Goal: Contribute content: Contribute content

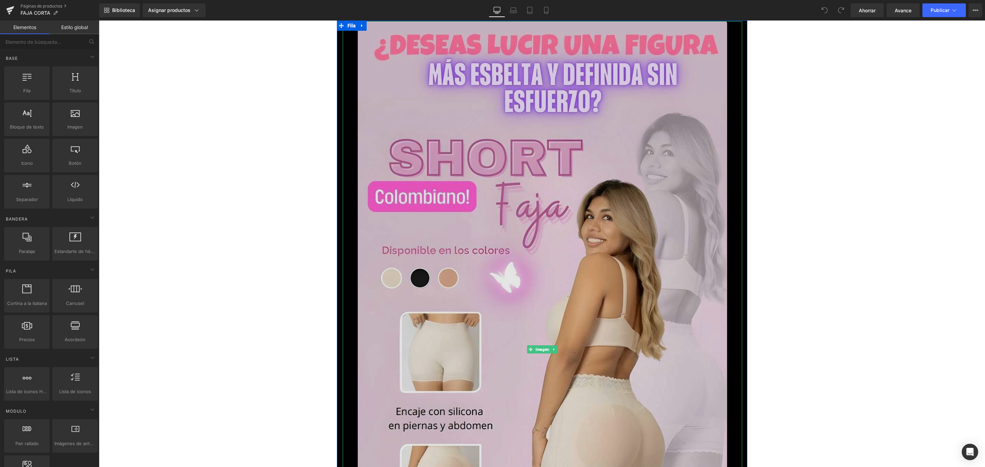
click at [419, 142] on img at bounding box center [542, 349] width 369 height 657
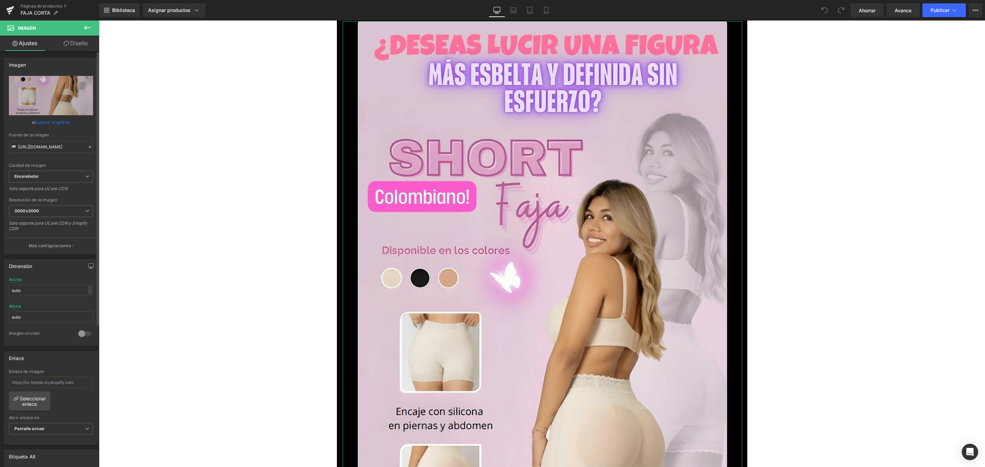
click at [44, 118] on link "Explorar la galería" at bounding box center [52, 122] width 35 height 12
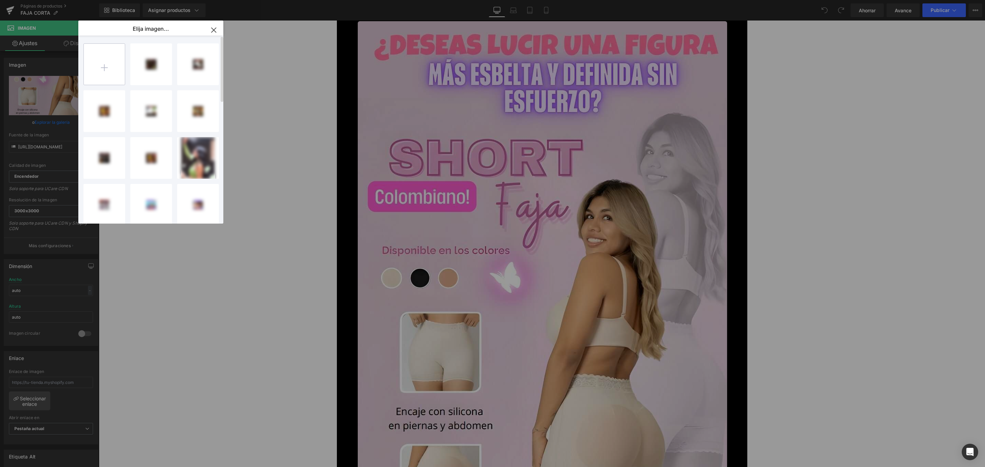
click at [109, 60] on input "file" at bounding box center [104, 64] width 41 height 41
type input "C:\fakepath\1_optimized.jpg"
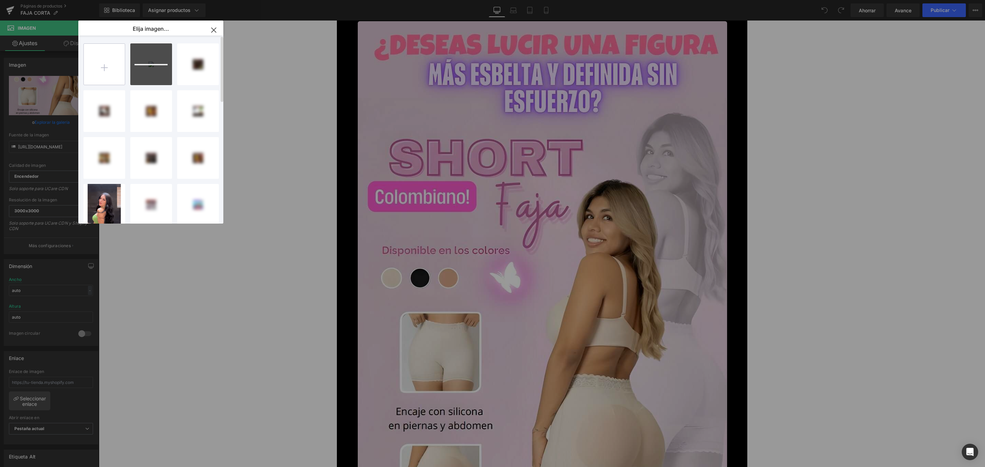
click at [123, 59] on input "file" at bounding box center [104, 64] width 41 height 41
type input "C:\fakepath\2_optimized.jpg"
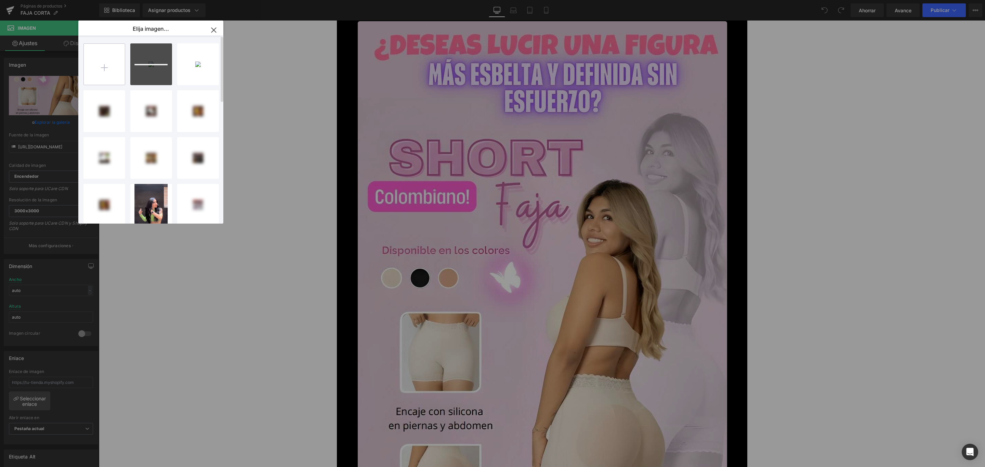
click at [115, 61] on input "file" at bounding box center [104, 64] width 41 height 41
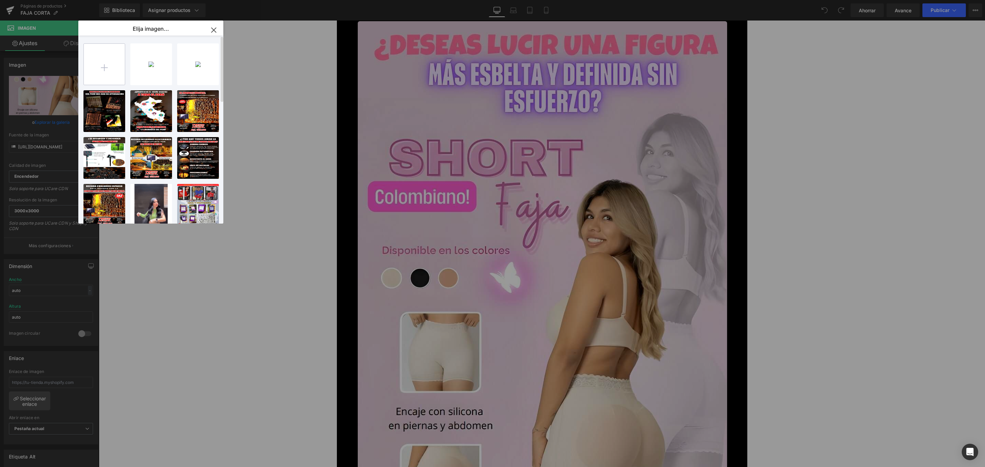
type input "C:\fakepath\3_optimized.jpg"
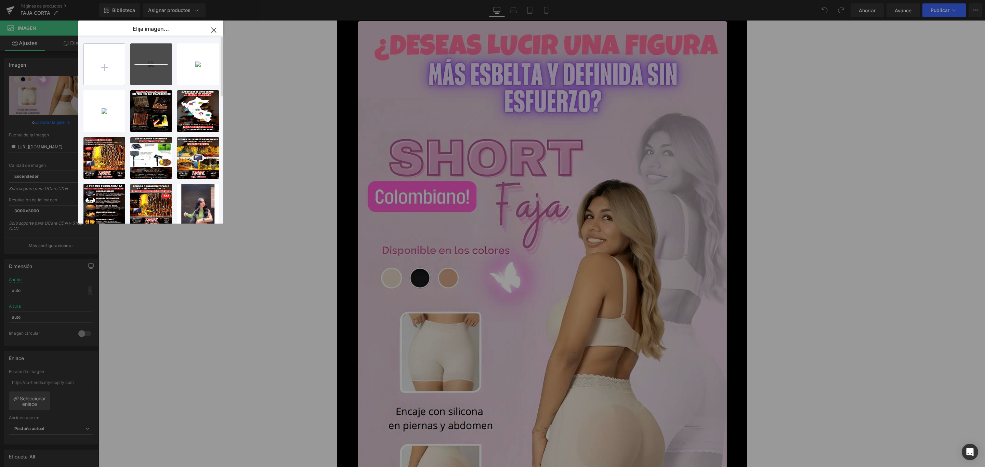
click at [99, 68] on input "file" at bounding box center [104, 64] width 41 height 41
type input "C:\fakepath\4_optimized.jpg"
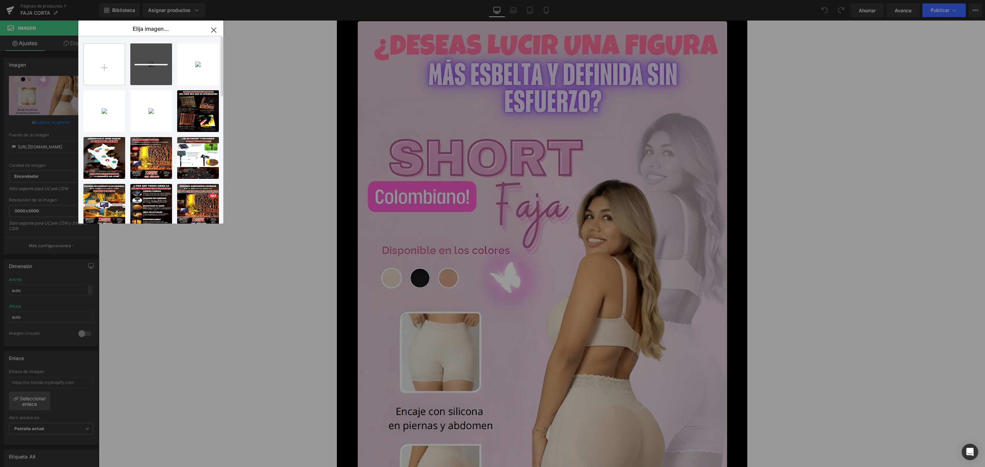
click at [88, 53] on input "file" at bounding box center [104, 64] width 41 height 41
type input "C:\fakepath\5_optimized.jpg"
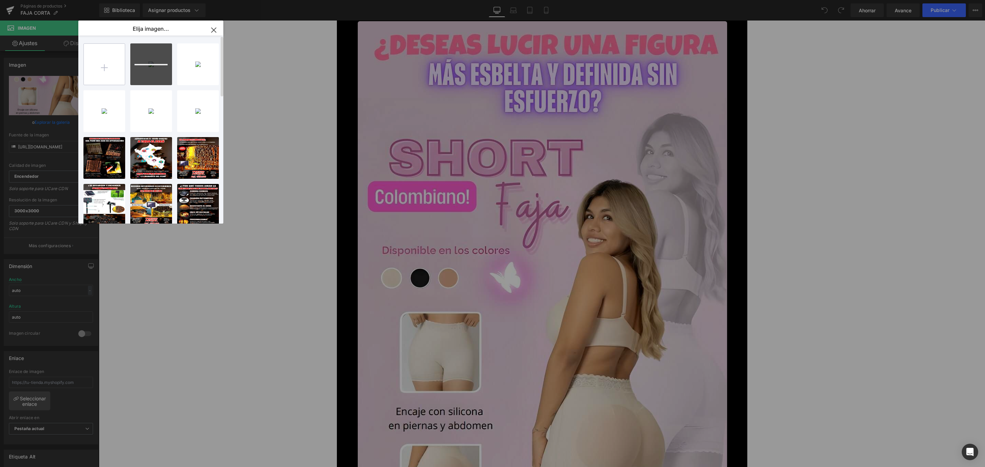
click at [103, 52] on input "file" at bounding box center [104, 64] width 41 height 41
type input "C:\fakepath\6_optimized.jpg"
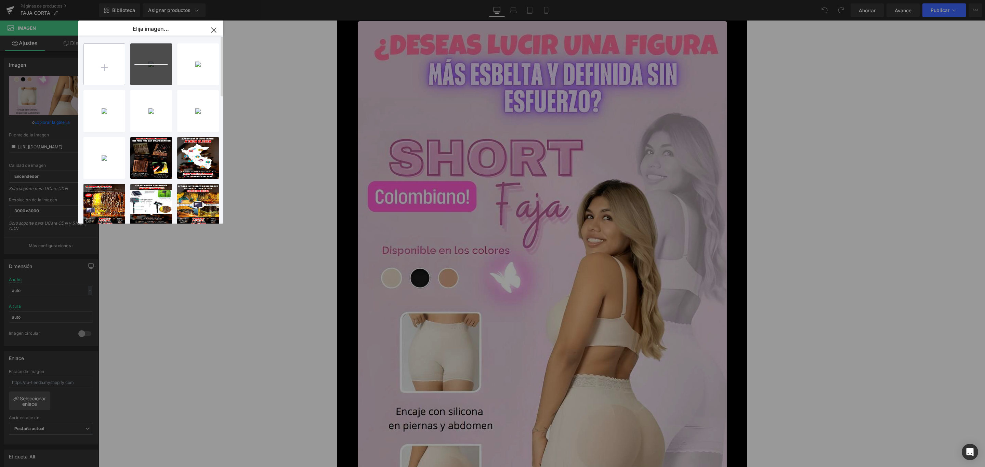
click at [120, 67] on input "file" at bounding box center [104, 64] width 41 height 41
type input "C:\fakepath\7_optimized.jpg"
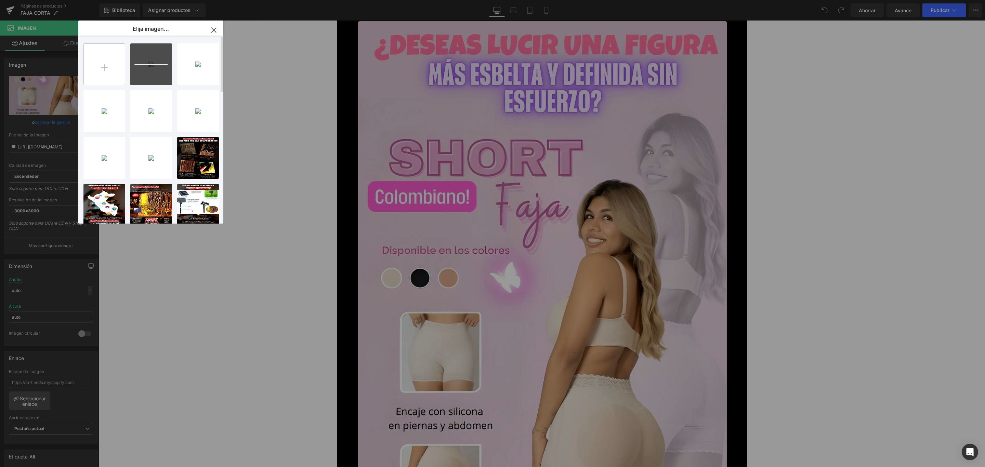
click at [116, 60] on input "file" at bounding box center [104, 64] width 41 height 41
type input "C:\fakepath\8_optimized.jpg"
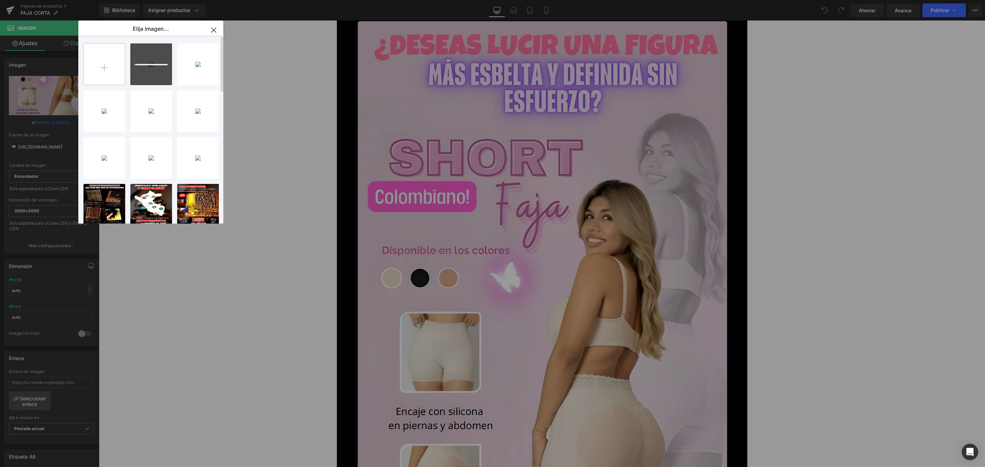
click at [112, 71] on input "file" at bounding box center [104, 64] width 41 height 41
type input "C:\fakepath\9_optimized.jpg"
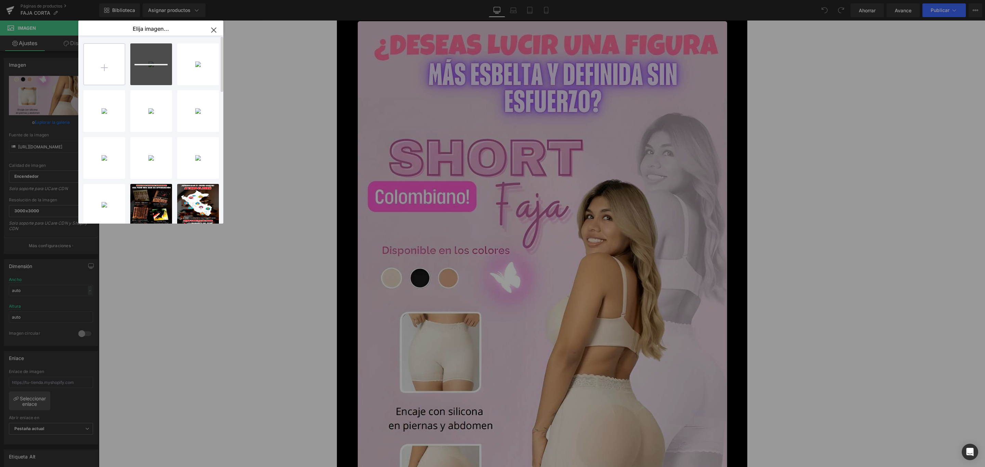
click at [106, 67] on input "file" at bounding box center [104, 64] width 41 height 41
type input "C:\fakepath\10_optimized.jpg"
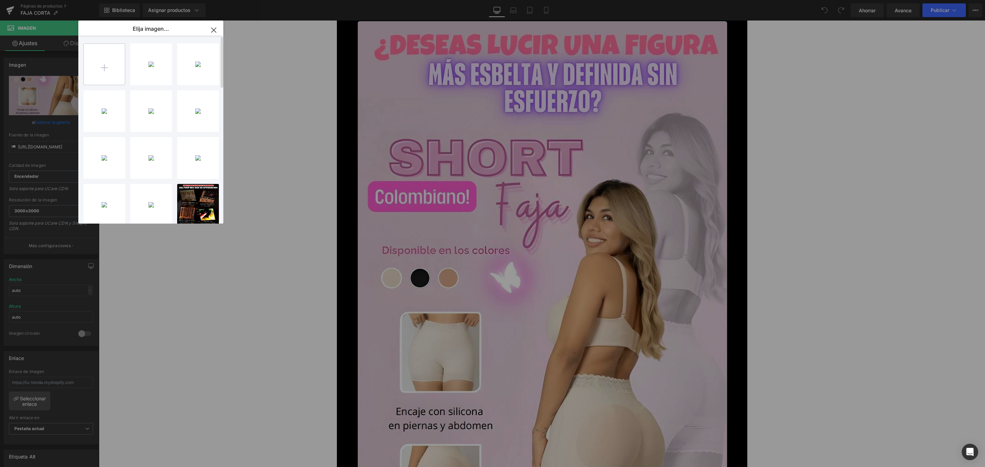
click at [107, 61] on input "file" at bounding box center [104, 64] width 41 height 41
type input "C:\fakepath\11_optimized.jpg"
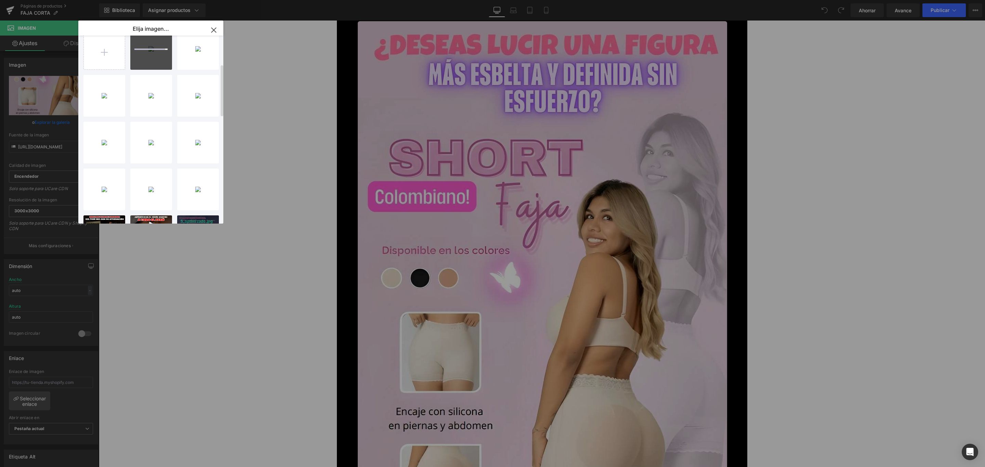
scroll to position [103, 0]
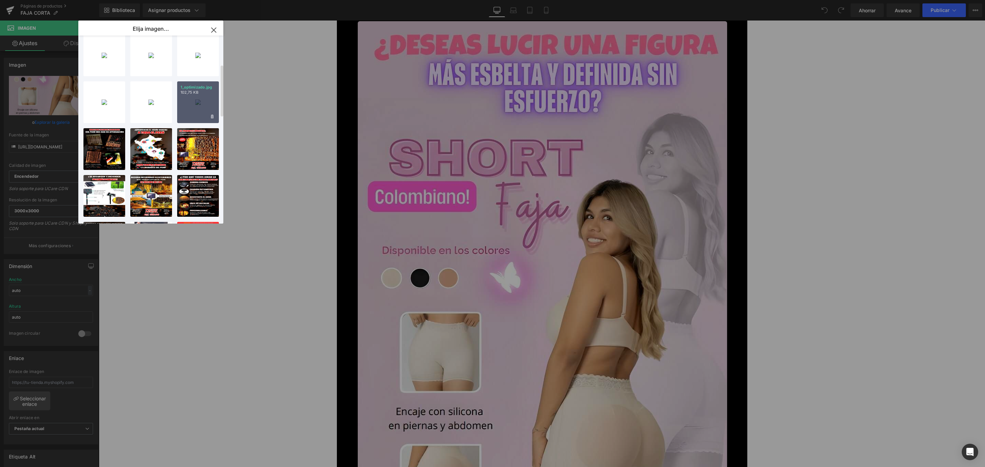
click at [195, 92] on font "102,75 KB" at bounding box center [190, 92] width 18 height 5
type input "[URL][DOMAIN_NAME]"
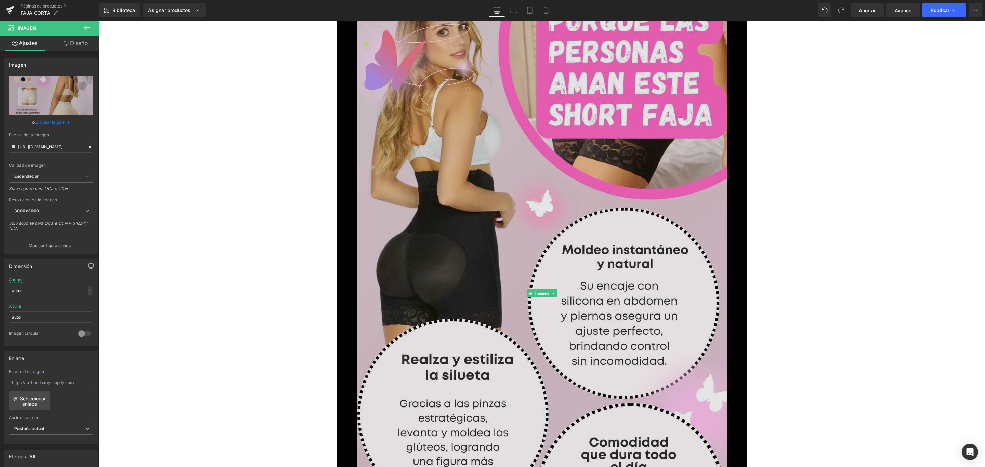
scroll to position [924, 0]
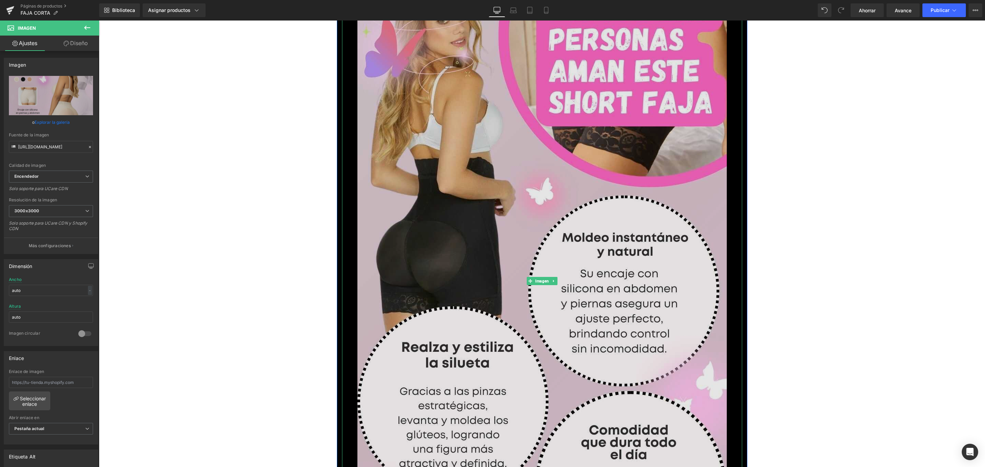
click at [514, 218] on img at bounding box center [542, 281] width 369 height 657
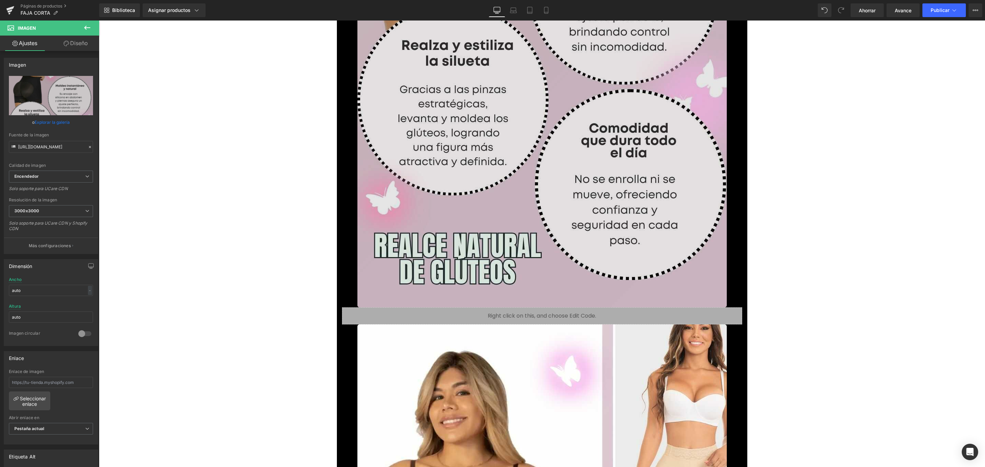
scroll to position [1180, 0]
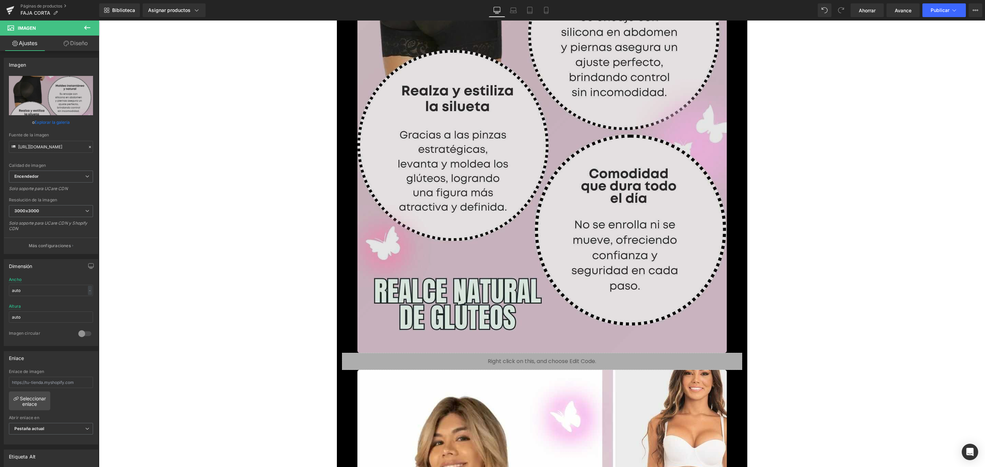
click at [542, 181] on img at bounding box center [542, 24] width 369 height 657
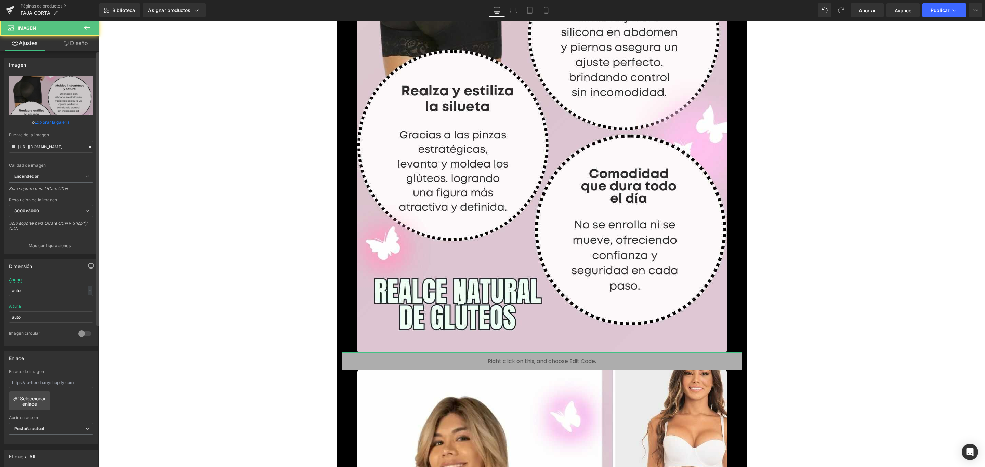
click at [60, 119] on link "Explorar la galería" at bounding box center [52, 122] width 35 height 12
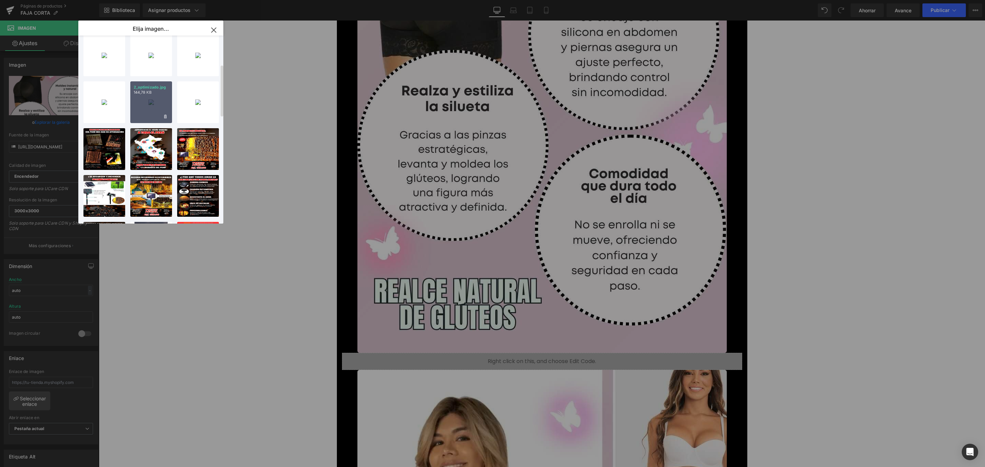
click at [150, 99] on div "2_optimizado.jpg 144,78 KB" at bounding box center [151, 102] width 42 height 42
type input "[URL][DOMAIN_NAME]"
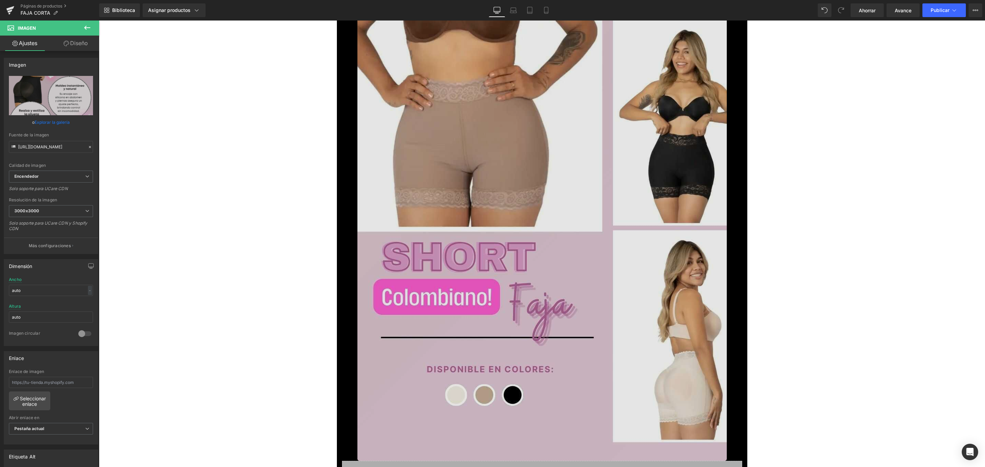
scroll to position [1796, 0]
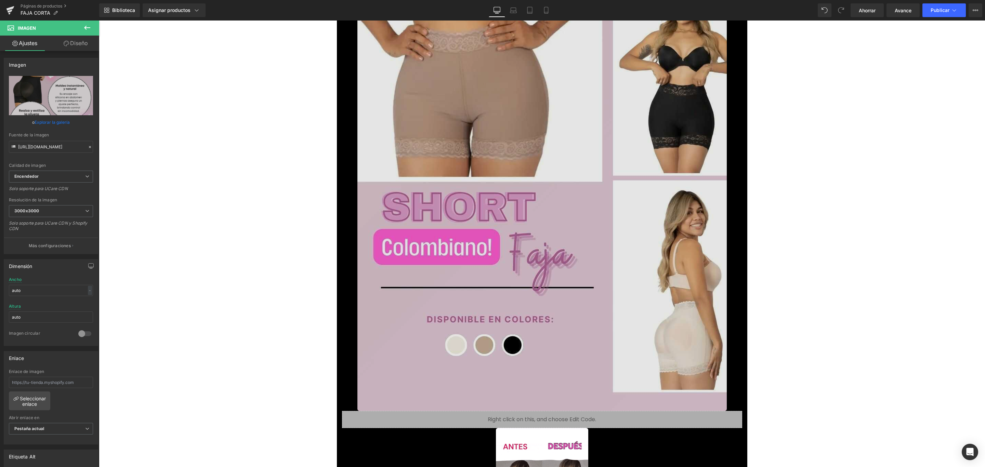
click at [491, 149] on img at bounding box center [542, 82] width 369 height 657
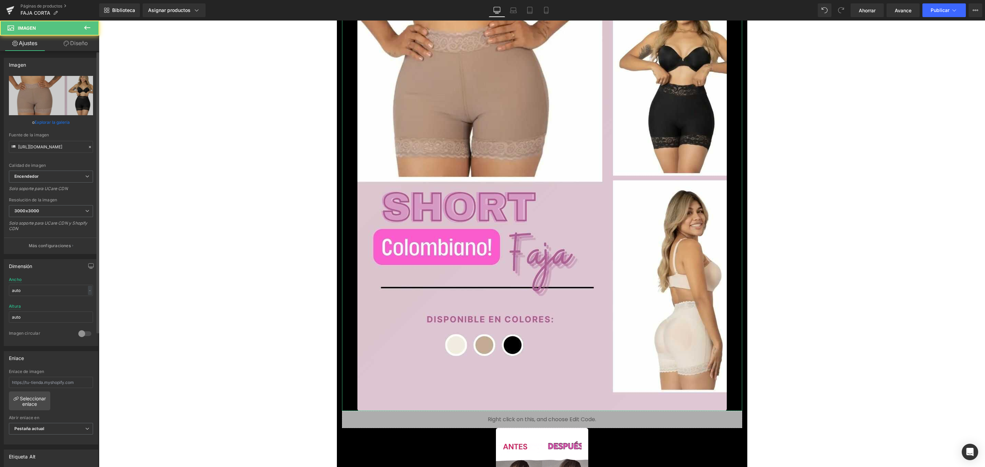
click at [48, 117] on link "Explorar la galería" at bounding box center [52, 122] width 35 height 12
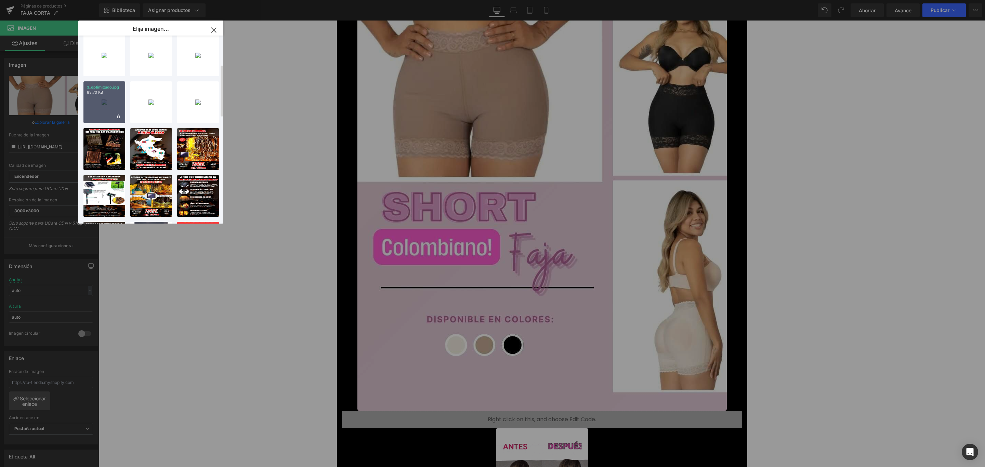
click at [109, 103] on div "3_optimizado.jpg 83,70 KB" at bounding box center [104, 102] width 42 height 42
type input "[URL][DOMAIN_NAME]"
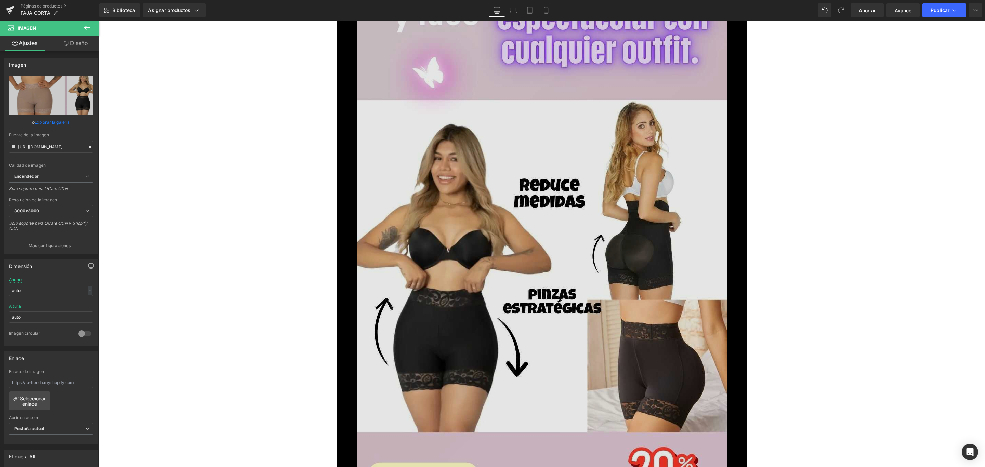
scroll to position [2617, 0]
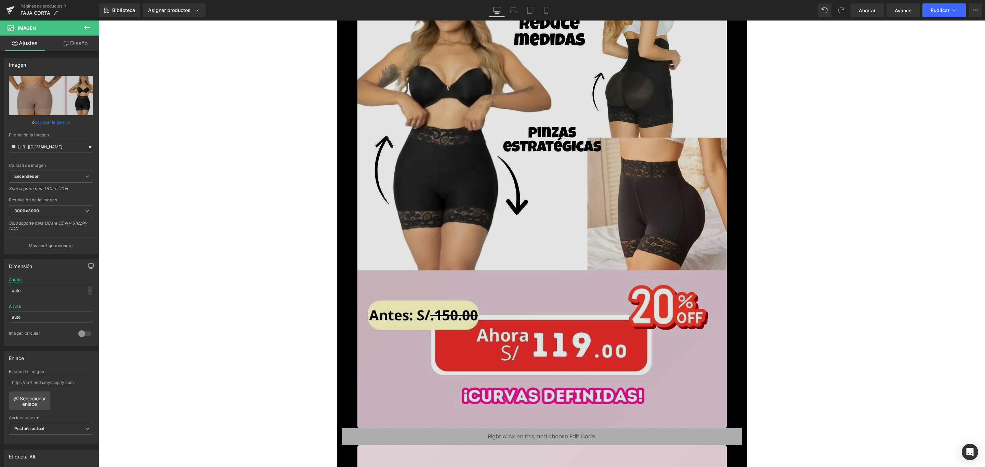
click at [565, 191] on img at bounding box center [542, 99] width 369 height 657
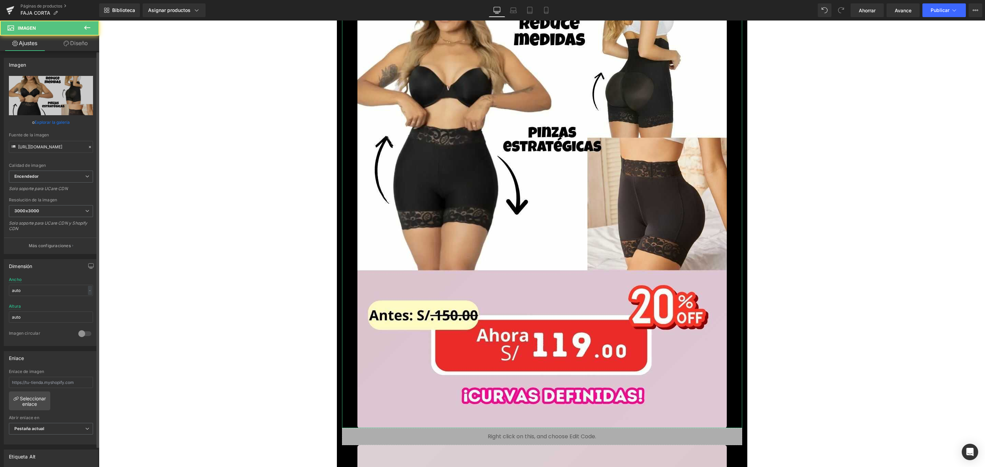
click at [52, 116] on link "Explorar la galería" at bounding box center [52, 122] width 35 height 12
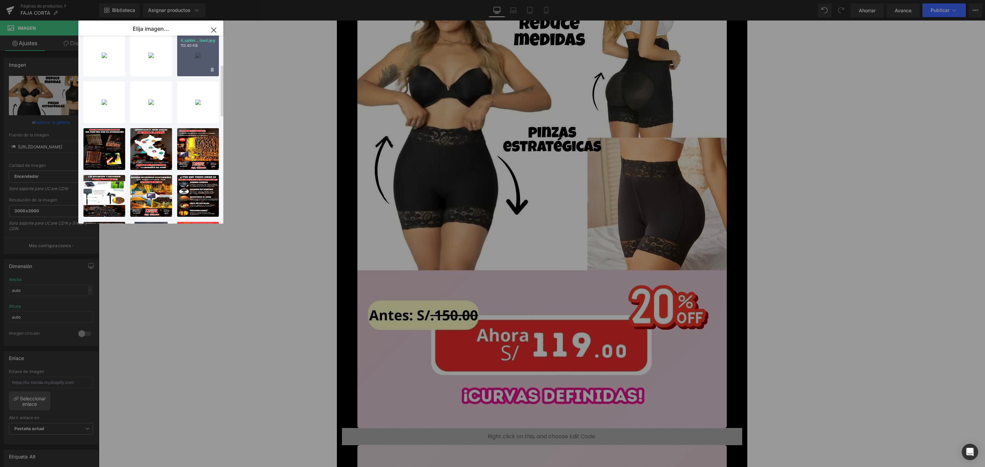
click at [199, 53] on div "4_optim...ized.jpg 113.40 KB" at bounding box center [198, 56] width 42 height 42
type input "[URL][DOMAIN_NAME]"
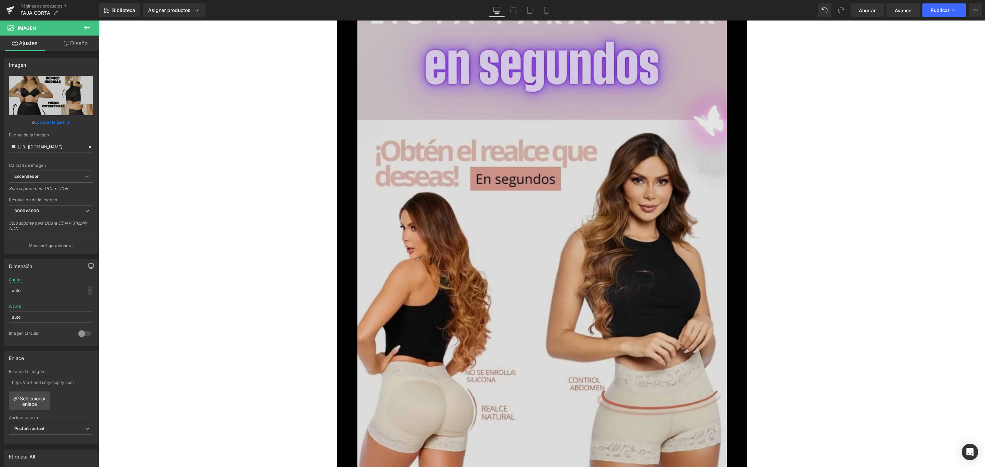
scroll to position [3130, 0]
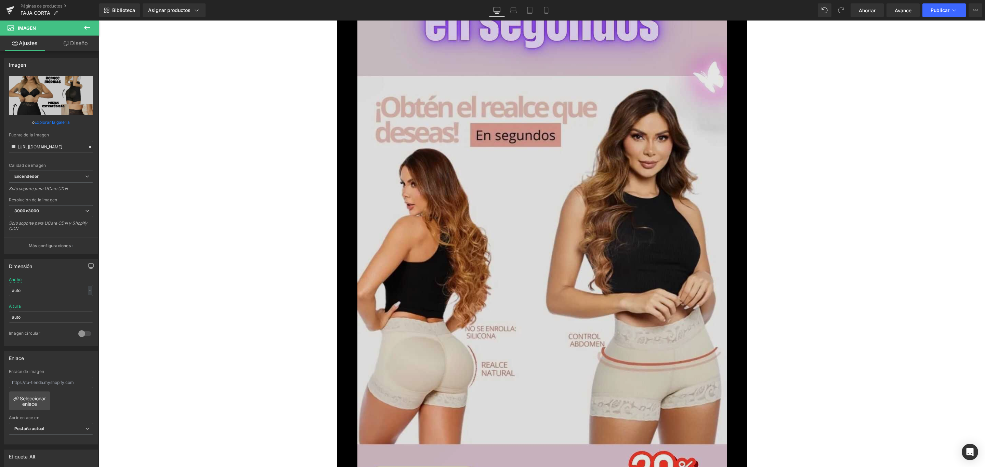
click at [504, 251] on img at bounding box center [542, 260] width 369 height 657
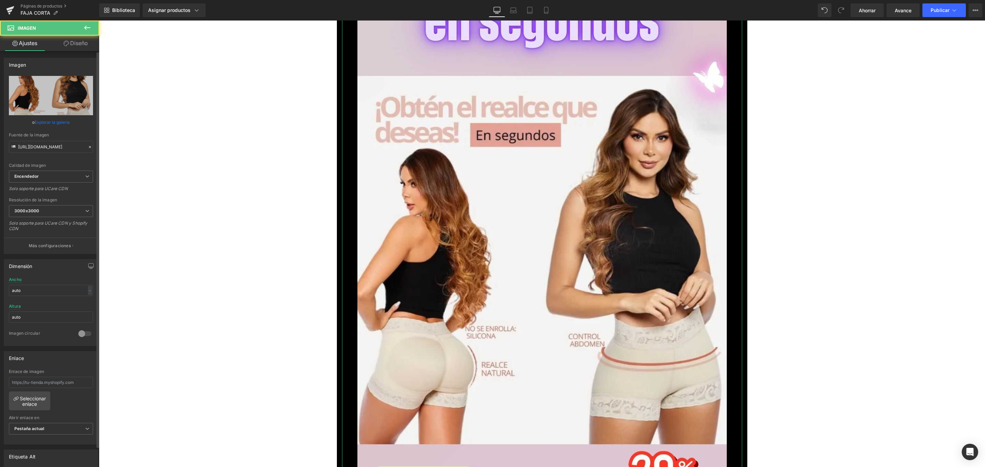
click at [62, 124] on font "Explorar la galería" at bounding box center [52, 122] width 35 height 5
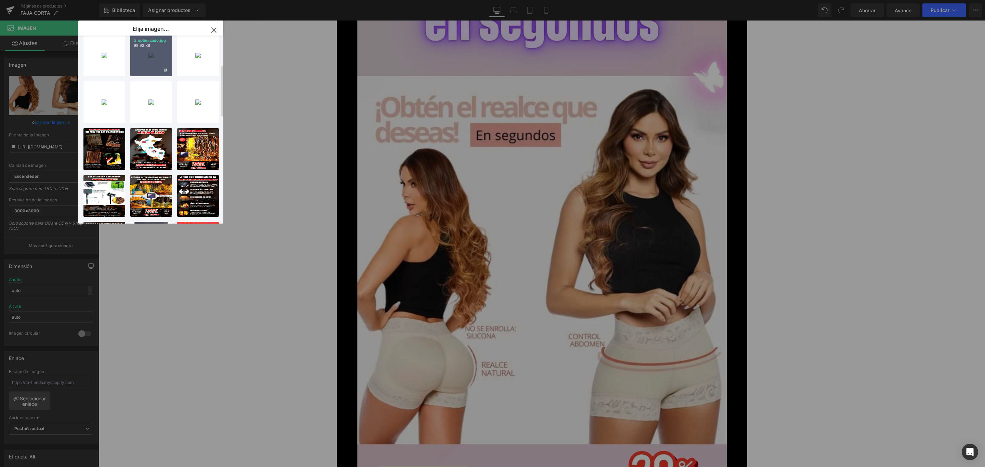
click at [155, 57] on div "5_optimizado.jpg 98,92 KB" at bounding box center [151, 56] width 42 height 42
type input "[URL][DOMAIN_NAME]"
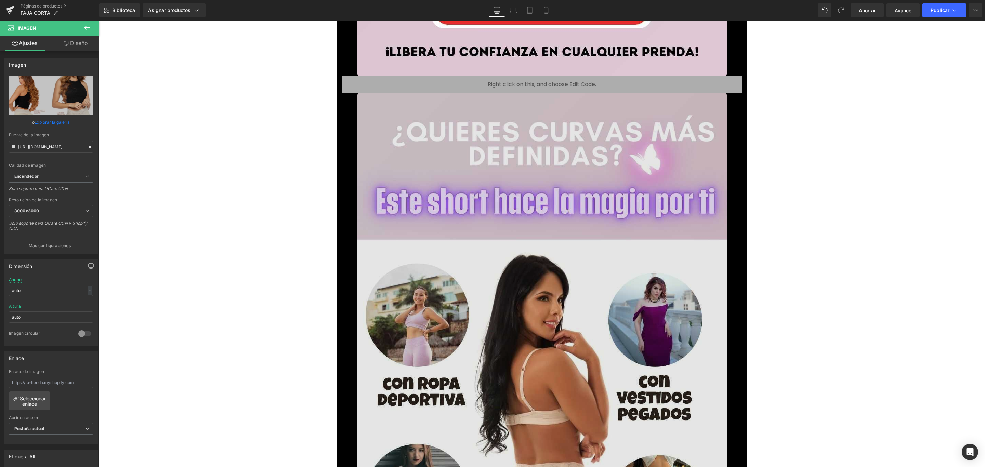
scroll to position [3952, 0]
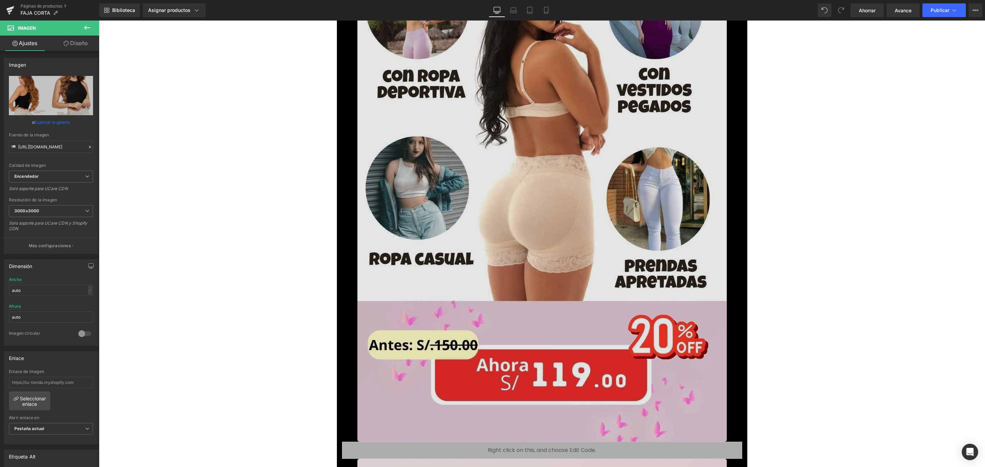
click at [587, 249] on img at bounding box center [542, 113] width 369 height 657
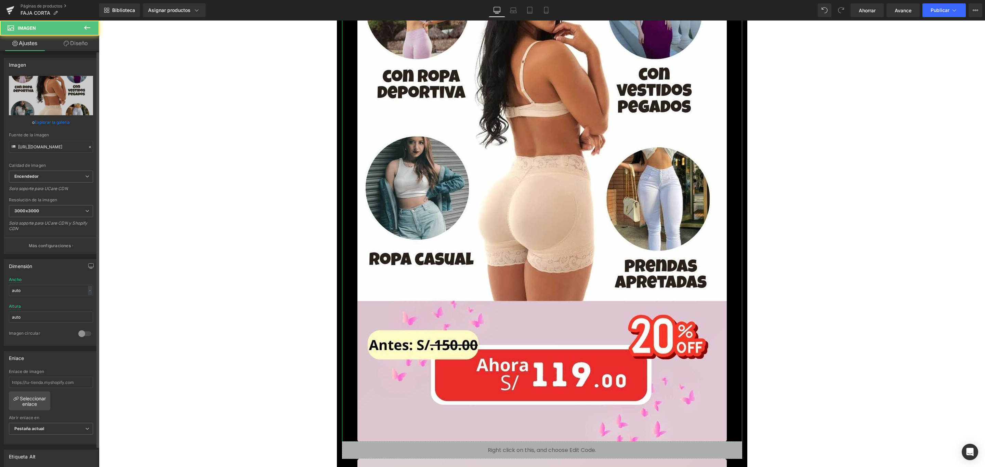
click at [49, 117] on link "Explorar la galería" at bounding box center [52, 122] width 35 height 12
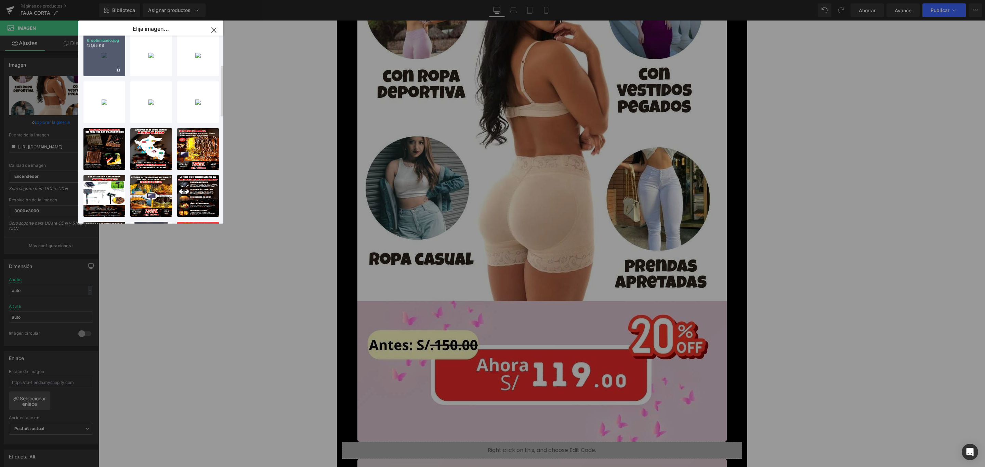
click at [105, 50] on div "6_optimizado.jpg 121,65 KB" at bounding box center [104, 56] width 42 height 42
type input "[URL][DOMAIN_NAME]"
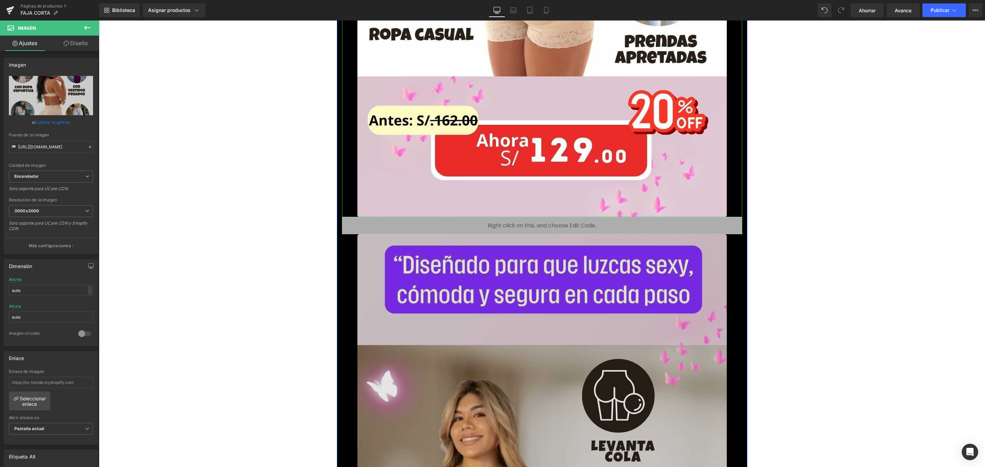
scroll to position [4413, 0]
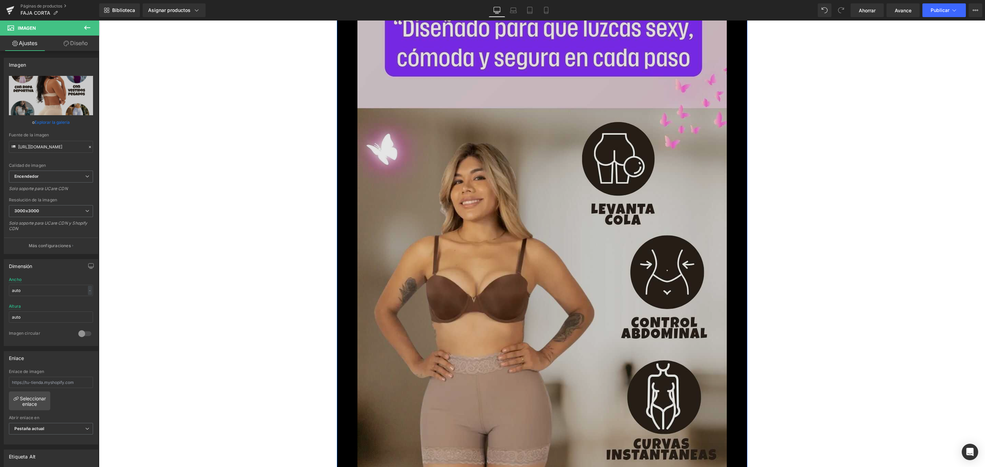
click at [545, 263] on img at bounding box center [542, 325] width 369 height 657
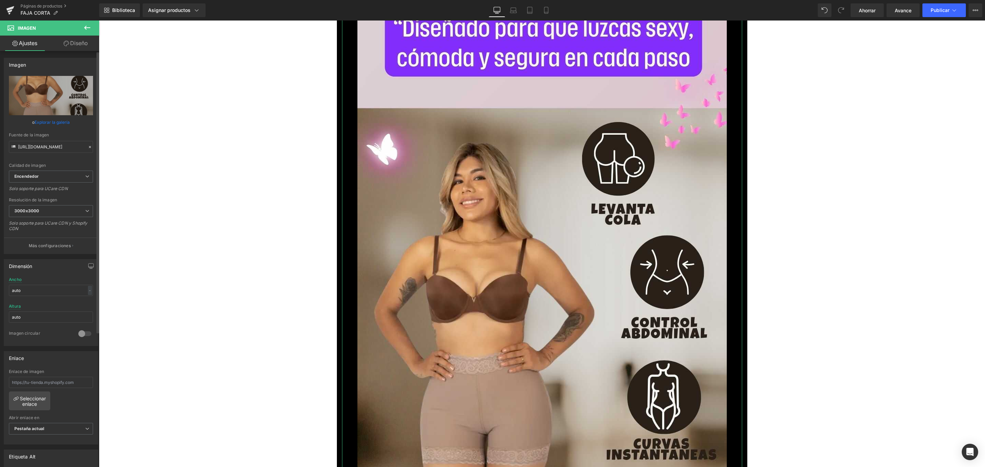
click at [70, 122] on div "o Explorar la galería" at bounding box center [51, 122] width 84 height 7
click at [57, 120] on font "Explorar la galería" at bounding box center [52, 122] width 35 height 5
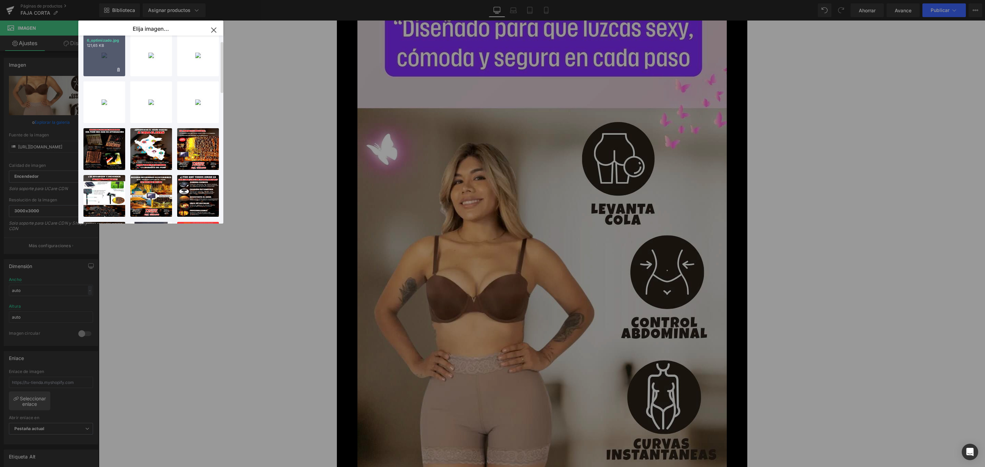
scroll to position [0, 0]
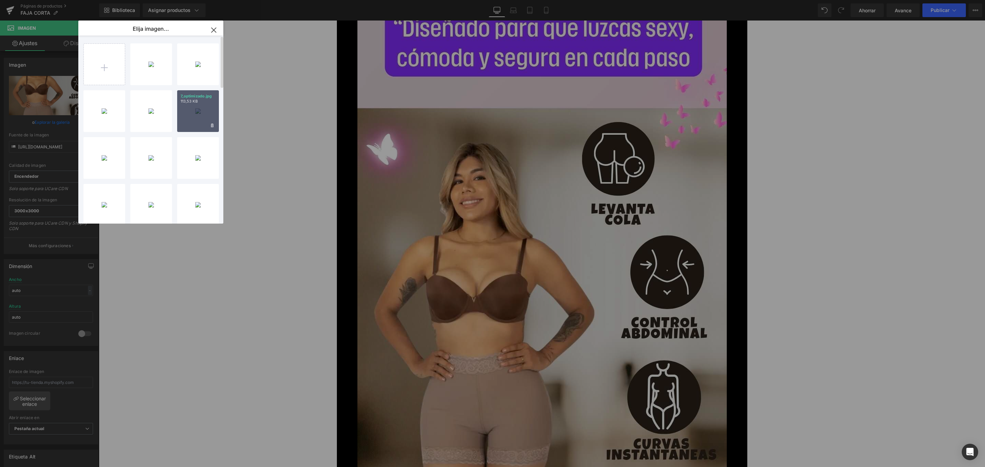
click at [192, 108] on div "7_optimizado.jpg 113,53 KB" at bounding box center [198, 111] width 42 height 42
type input "[URL][DOMAIN_NAME]"
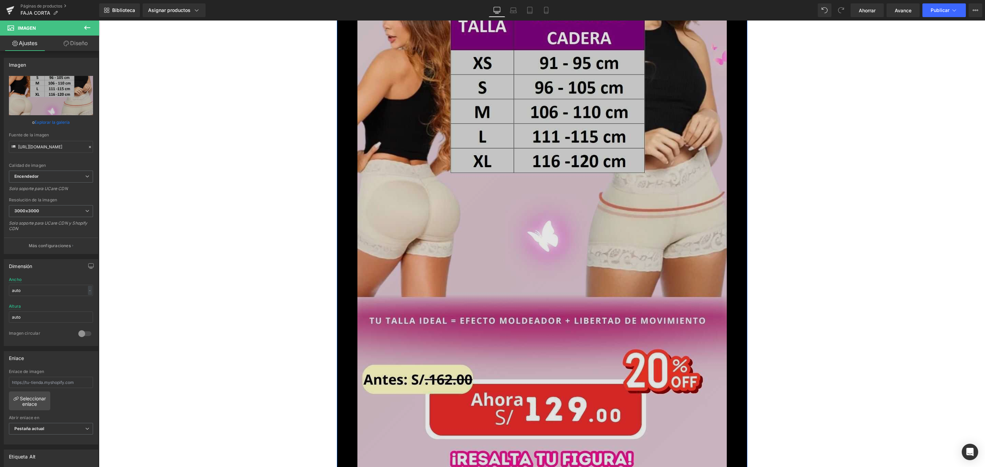
scroll to position [4567, 0]
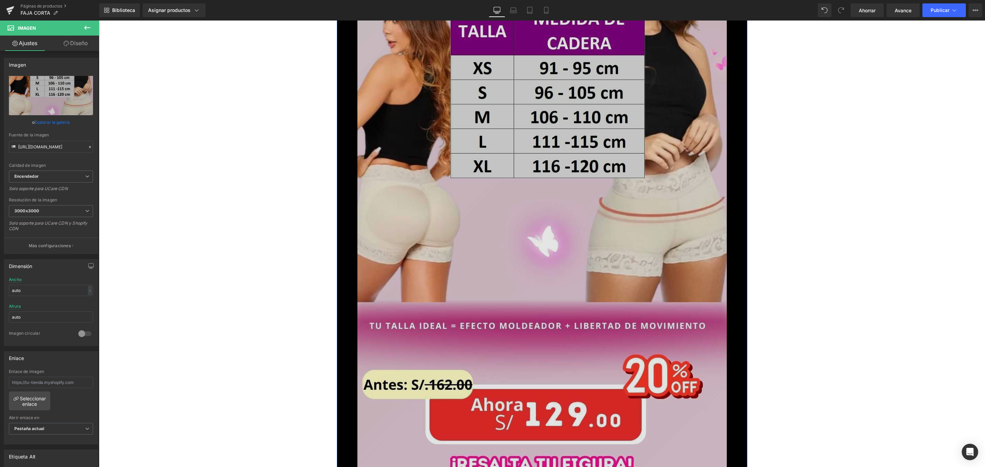
click at [526, 263] on img at bounding box center [542, 171] width 369 height 657
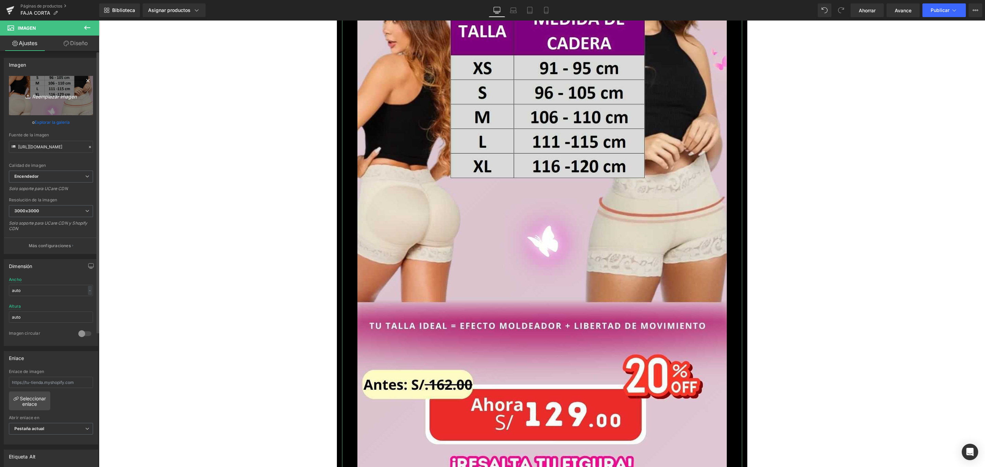
click at [49, 115] on link "Reemplazar imagen" at bounding box center [51, 95] width 84 height 39
click at [47, 120] on font "Explorar la galería" at bounding box center [52, 122] width 35 height 5
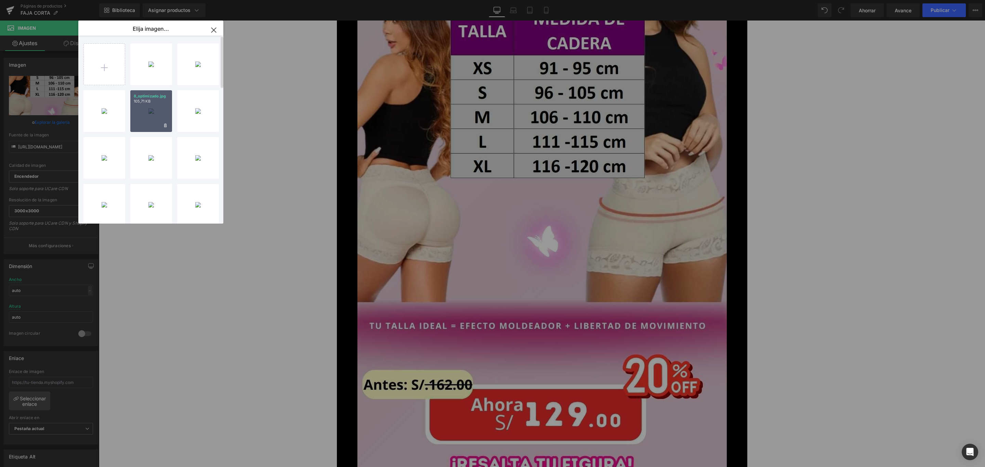
click at [147, 105] on div "8_optimizado.jpg 105,71 KB" at bounding box center [151, 111] width 42 height 42
type input "[URL][DOMAIN_NAME]"
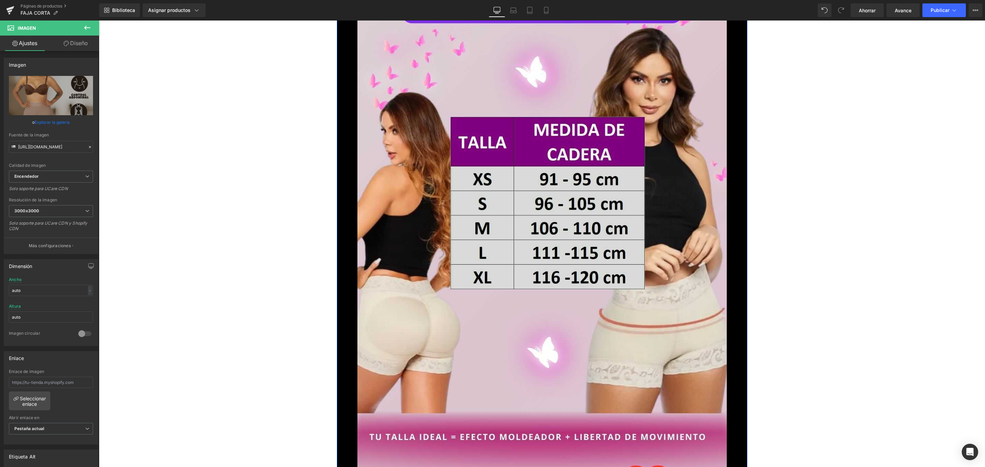
scroll to position [5286, 0]
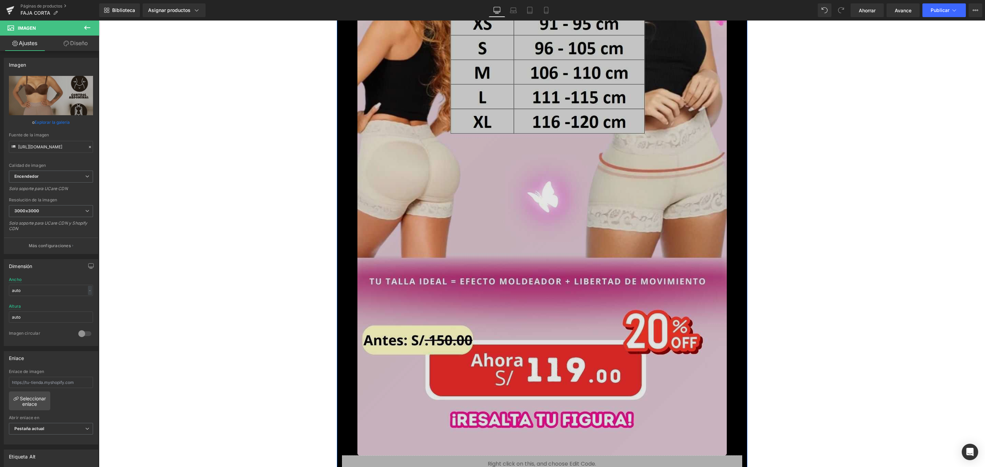
click at [574, 212] on img at bounding box center [542, 127] width 369 height 657
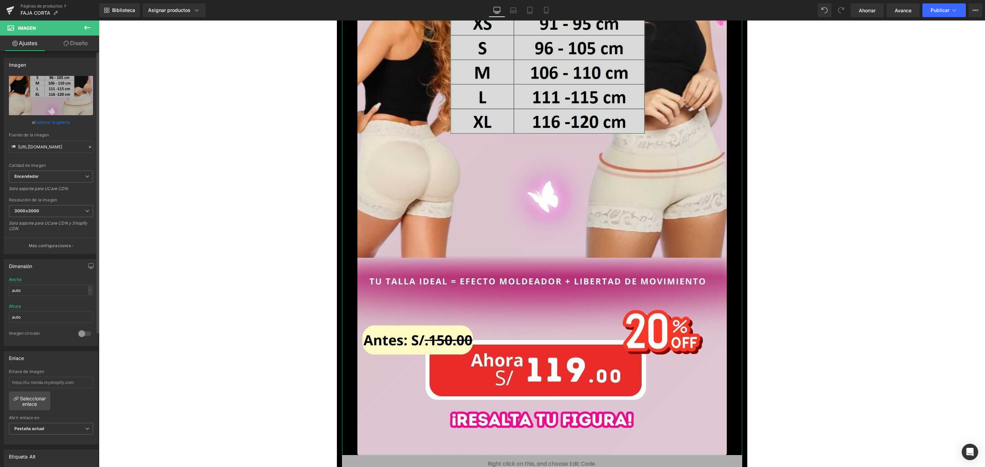
click at [59, 121] on font "Explorar la galería" at bounding box center [52, 122] width 35 height 5
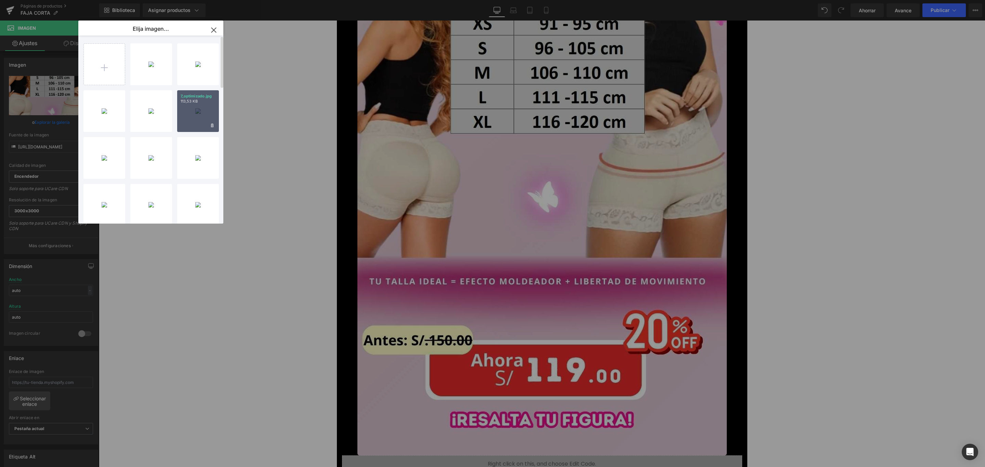
click at [199, 101] on p "113,53 KB" at bounding box center [198, 101] width 35 height 5
type input "[URL][DOMAIN_NAME]"
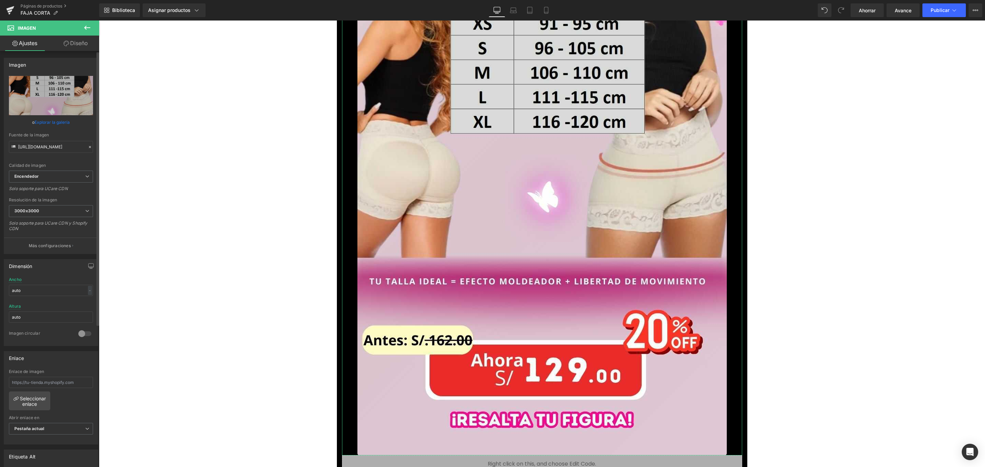
click at [50, 120] on font "Explorar la galería" at bounding box center [52, 122] width 35 height 5
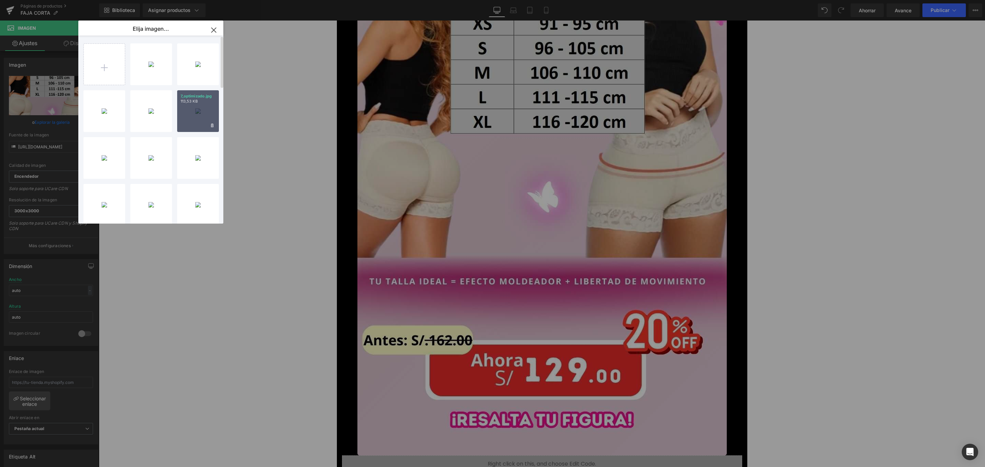
drag, startPoint x: 199, startPoint y: 108, endPoint x: 106, endPoint y: 87, distance: 96.0
click at [199, 108] on div "7_optimizado.jpg 113,53 KB" at bounding box center [198, 111] width 42 height 42
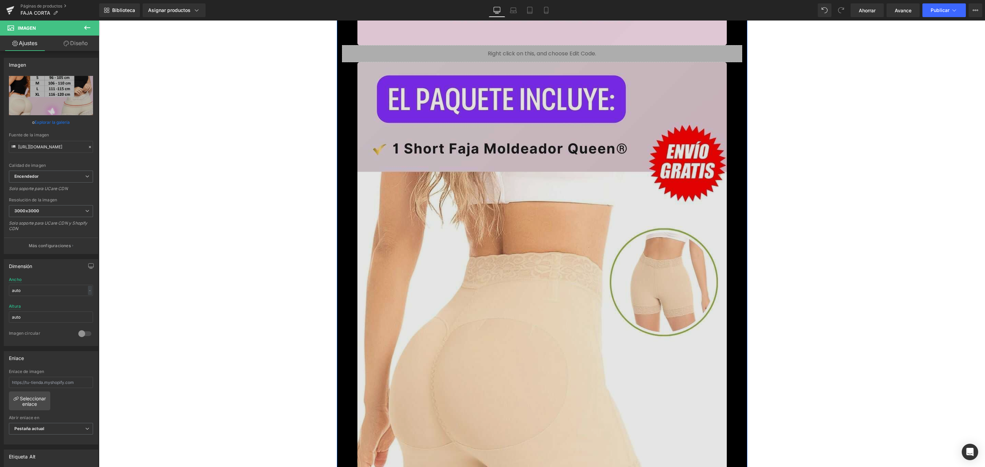
scroll to position [5953, 0]
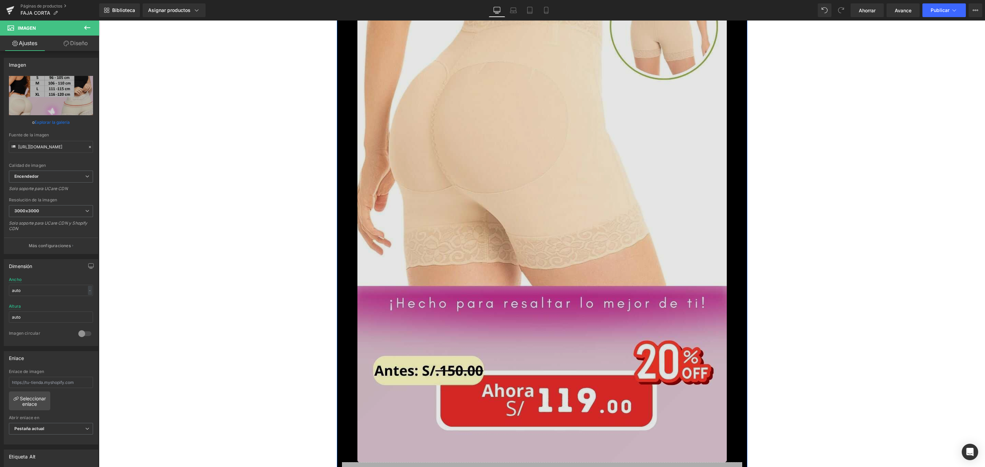
click at [589, 234] on img at bounding box center [542, 134] width 369 height 657
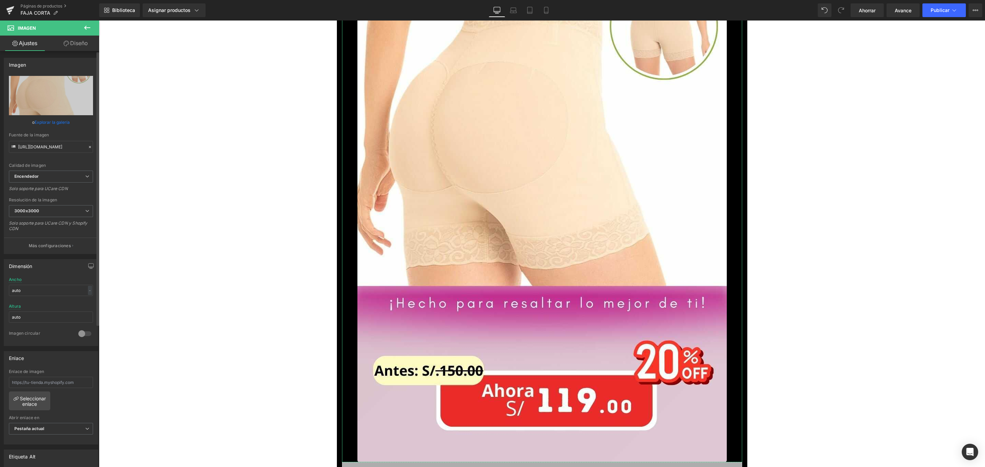
click at [45, 121] on font "Explorar la galería" at bounding box center [52, 122] width 35 height 5
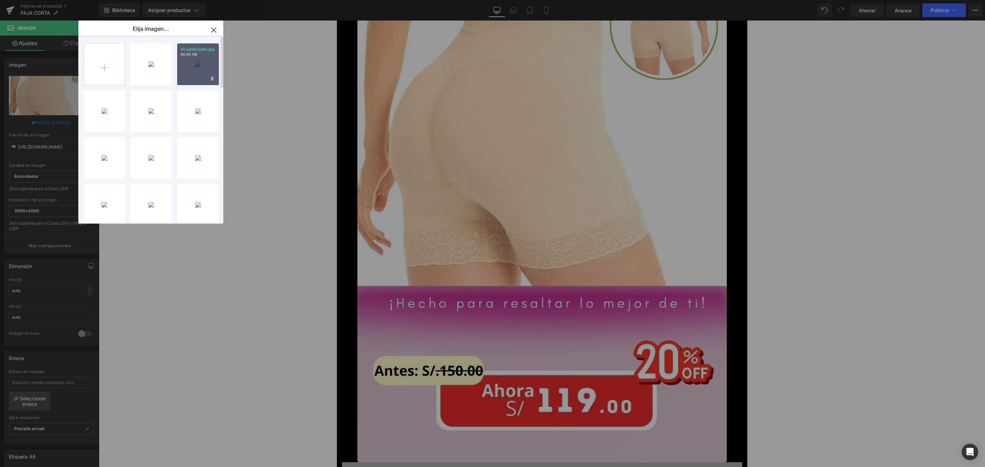
click at [189, 52] on font "90,65 KB" at bounding box center [189, 54] width 17 height 5
type input "[URL][DOMAIN_NAME]"
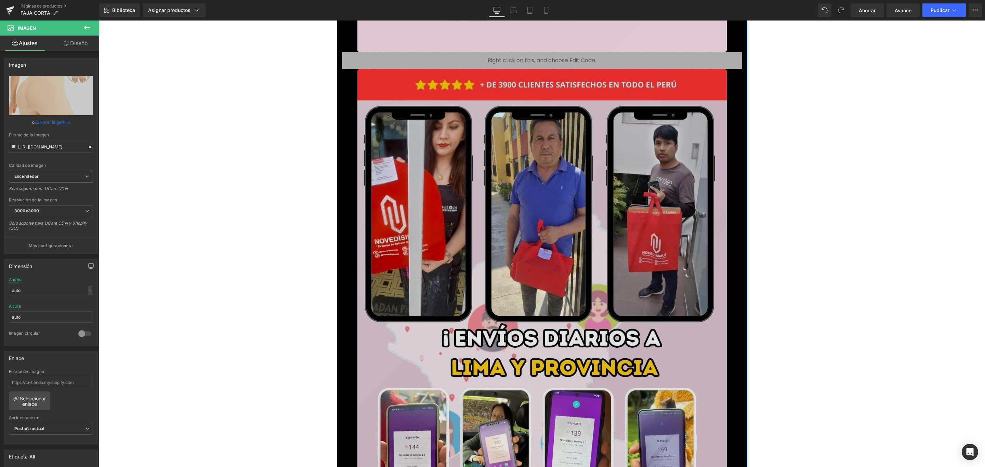
scroll to position [6466, 0]
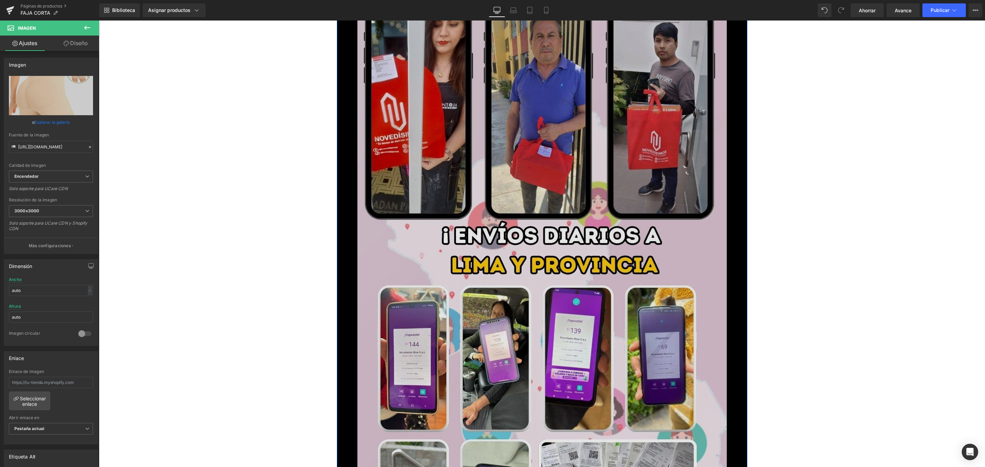
click at [569, 212] on img at bounding box center [542, 294] width 369 height 657
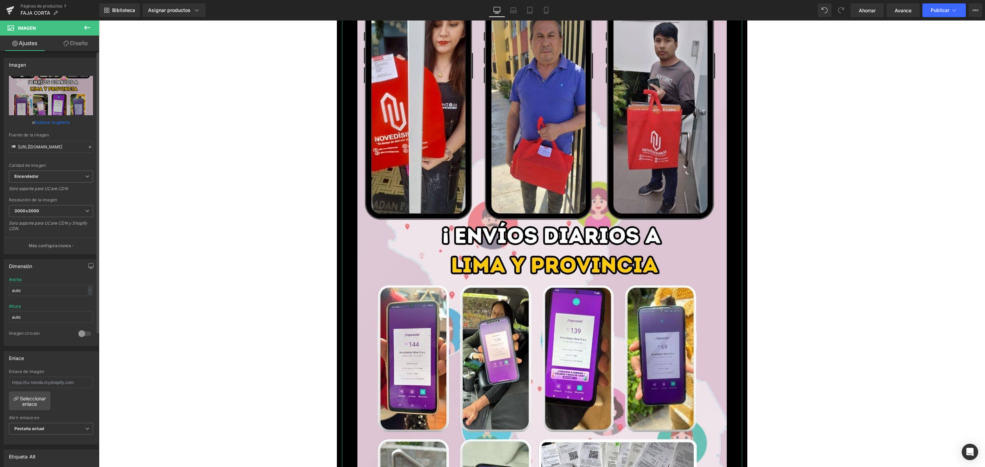
click at [44, 120] on font "Explorar la galería" at bounding box center [52, 122] width 35 height 5
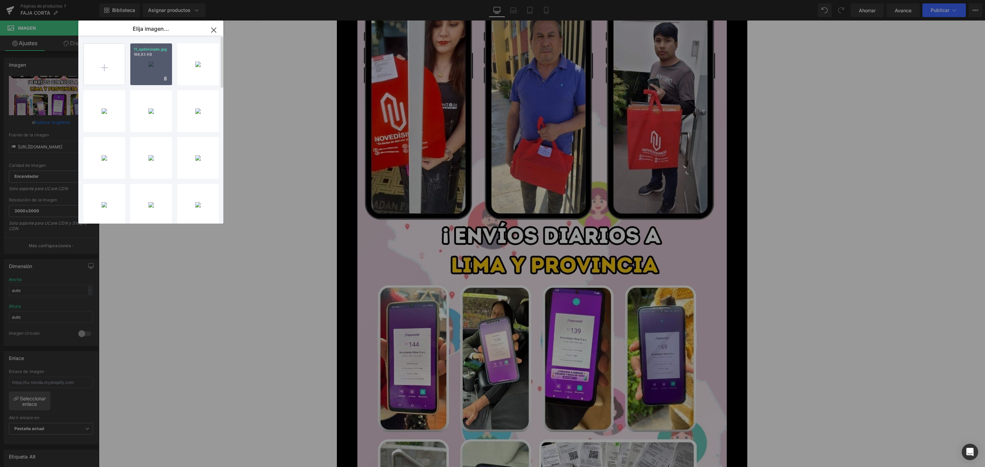
click at [157, 61] on div "11_optimizado.jpg 188,63 KB" at bounding box center [151, 64] width 42 height 42
type input "[URL][DOMAIN_NAME]"
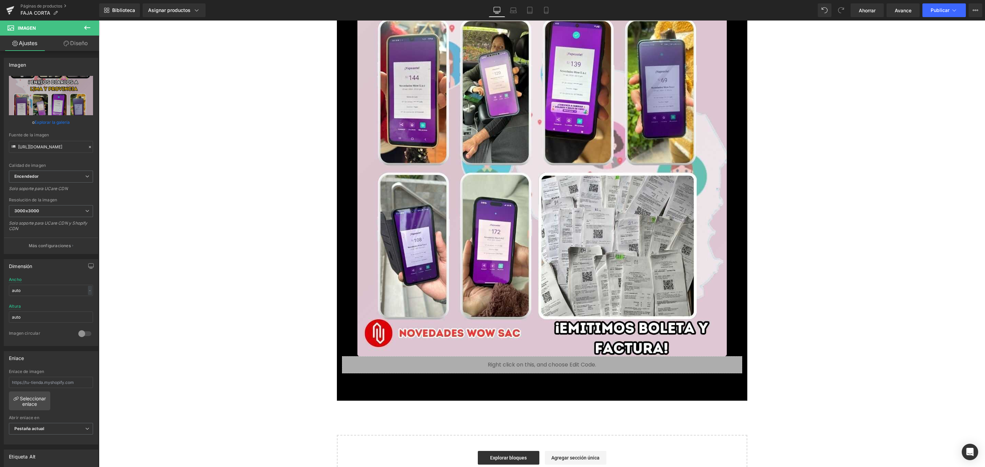
scroll to position [6757, 0]
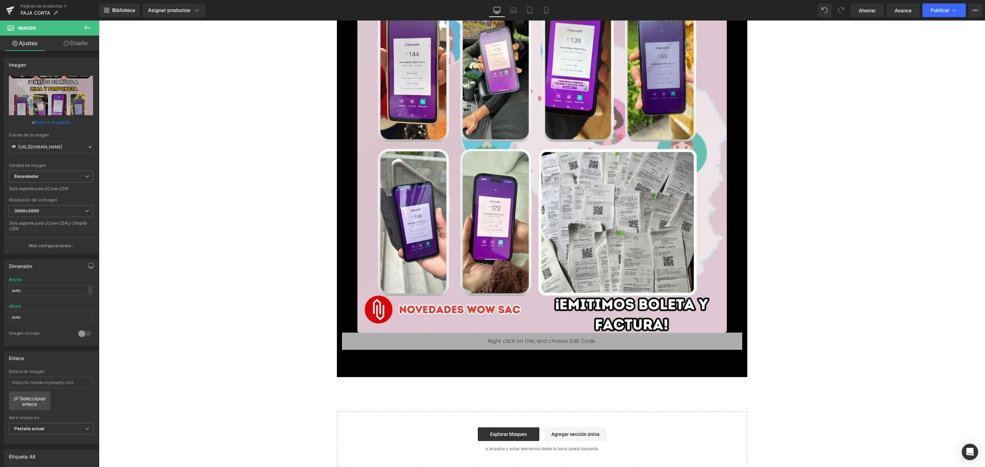
click at [538, 362] on div "Añadir a la cesta (P) Botón del carrito" at bounding box center [542, 368] width 393 height 17
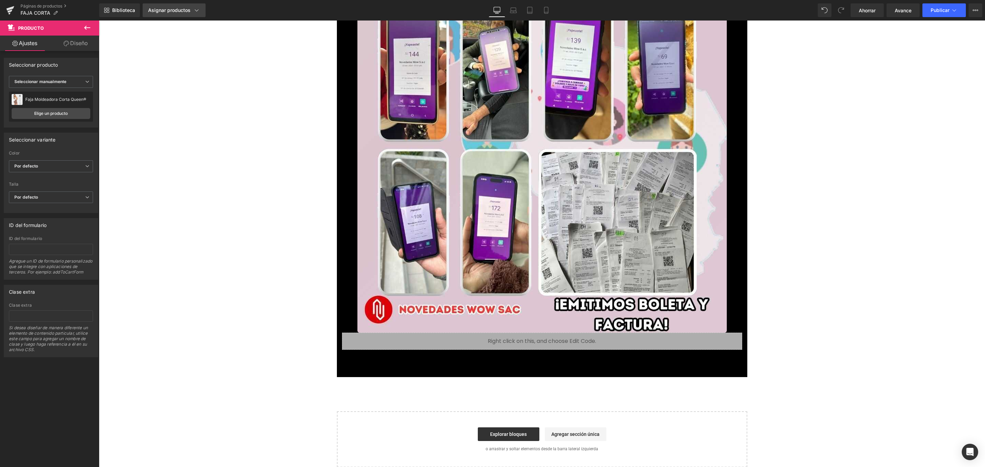
click at [165, 11] on font "Asignar productos" at bounding box center [169, 10] width 42 height 6
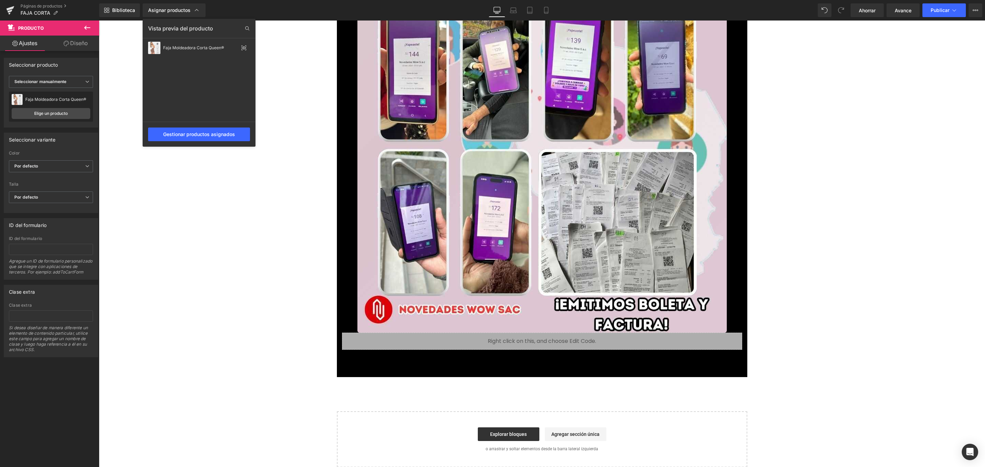
click at [321, 220] on div at bounding box center [542, 244] width 886 height 447
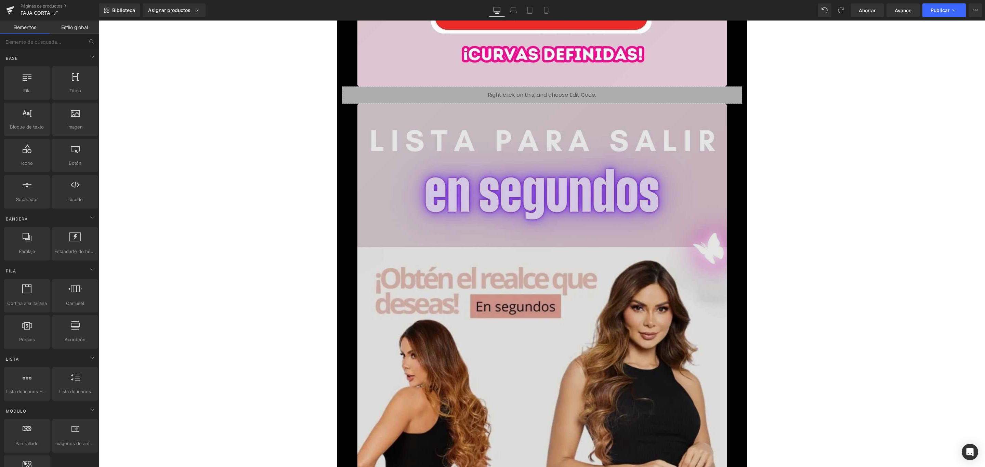
scroll to position [2651, 0]
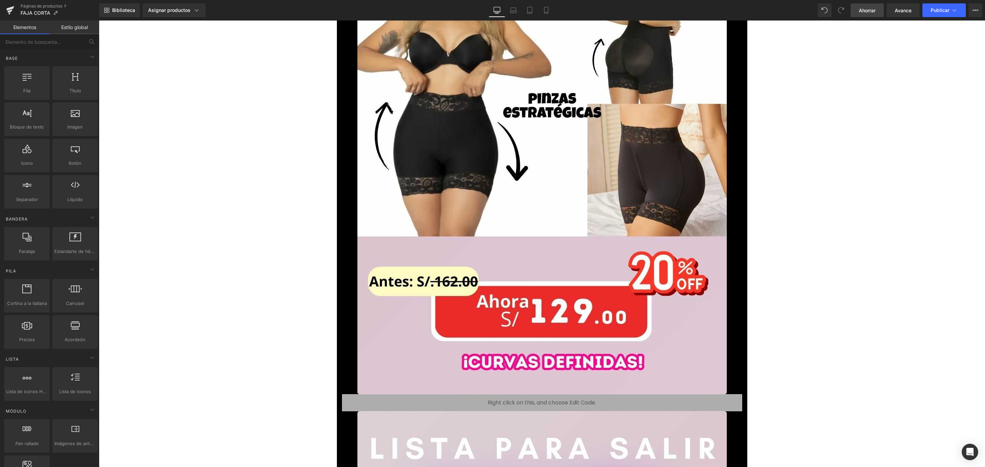
click at [861, 14] on link "Ahorrar" at bounding box center [867, 10] width 33 height 14
click at [933, 8] on font "Publicar" at bounding box center [940, 10] width 19 height 6
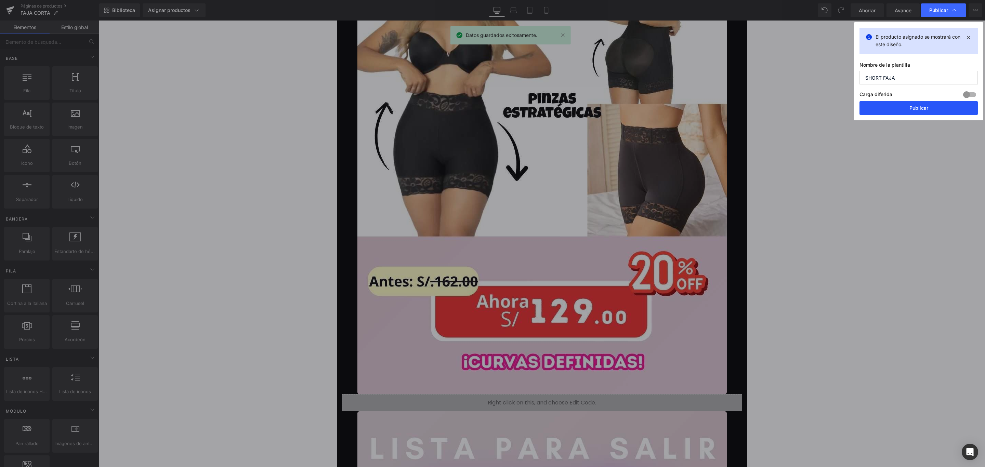
click at [903, 103] on button "Publicar" at bounding box center [919, 108] width 118 height 14
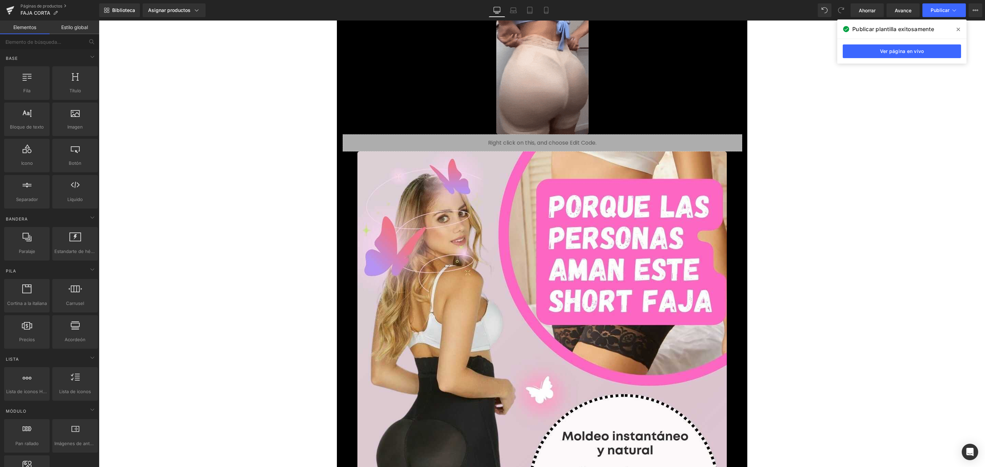
scroll to position [667, 0]
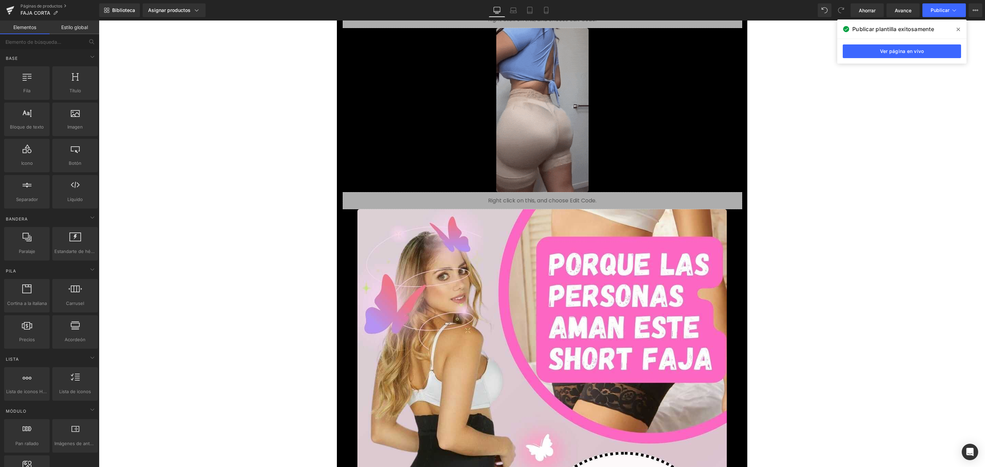
click at [564, 93] on img at bounding box center [542, 110] width 92 height 164
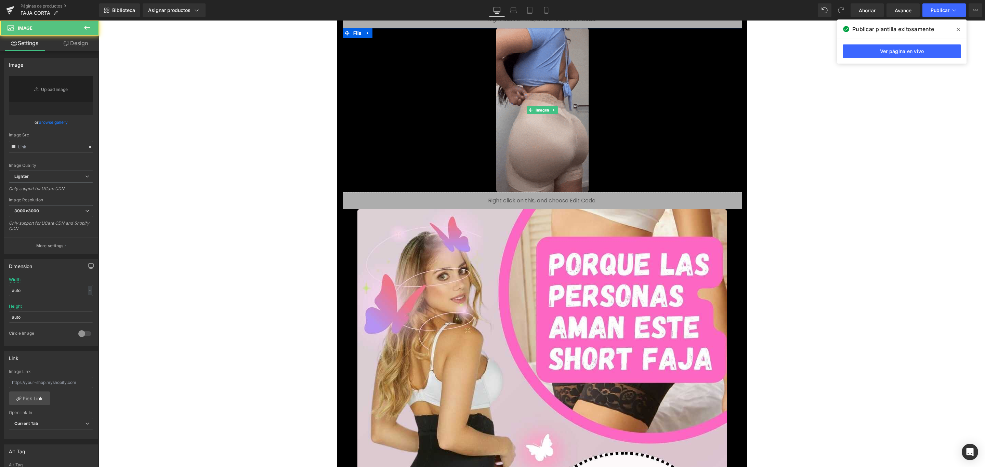
type input "[URL][DOMAIN_NAME]"
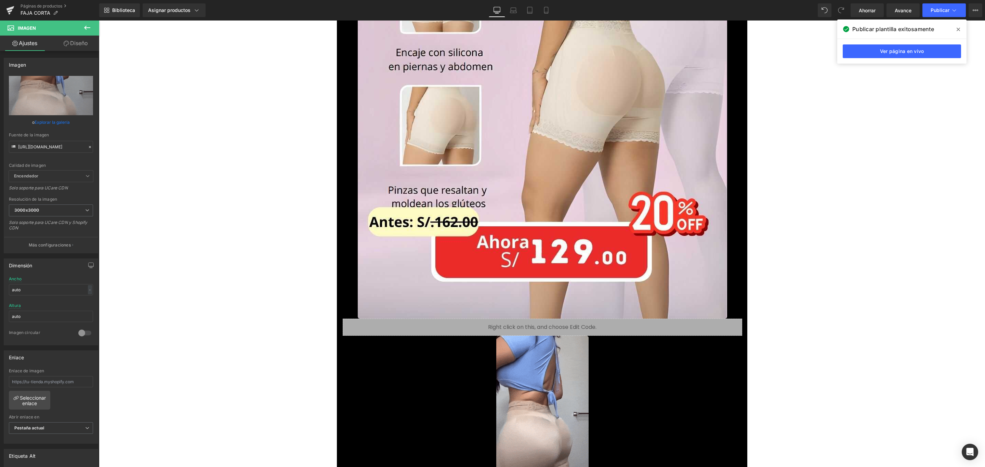
scroll to position [0, 0]
